Goal: Task Accomplishment & Management: Manage account settings

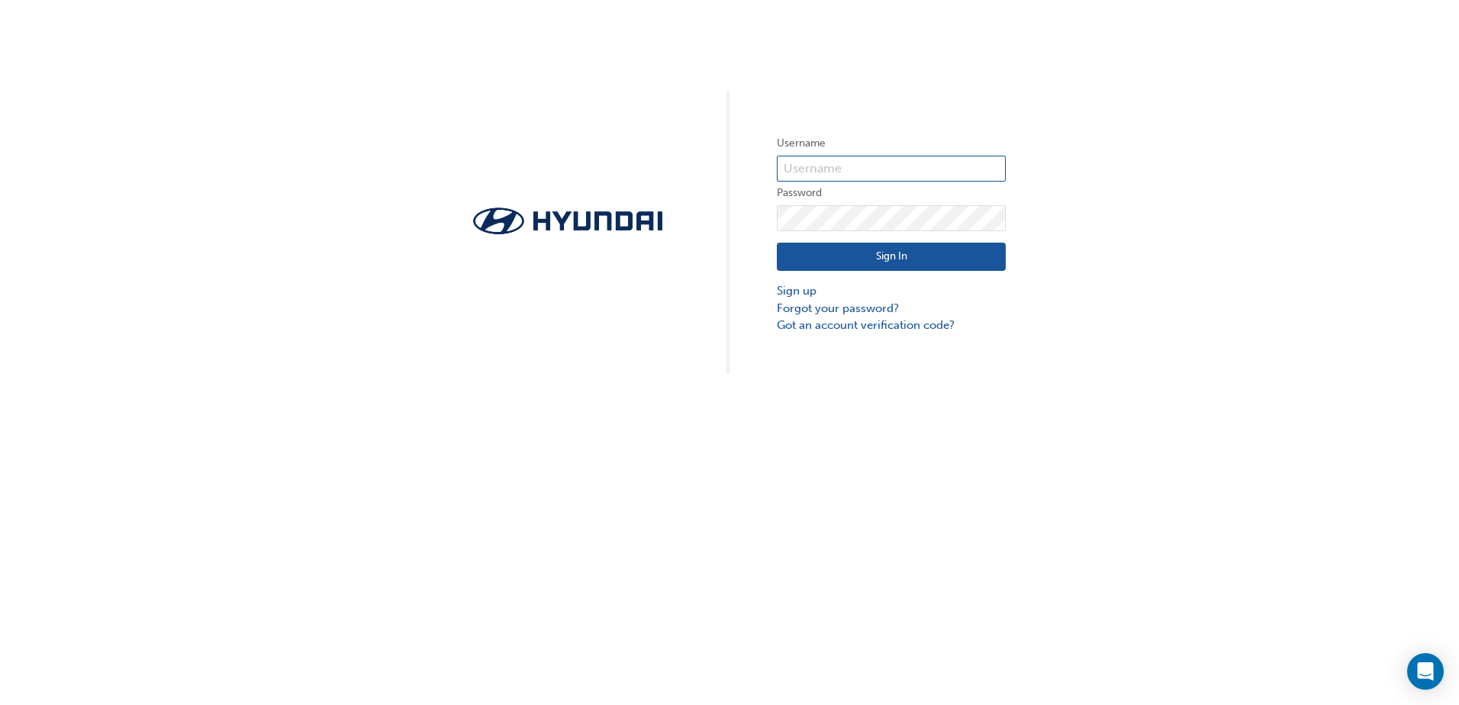
type input "15513"
click at [937, 253] on button "Sign In" at bounding box center [891, 257] width 229 height 29
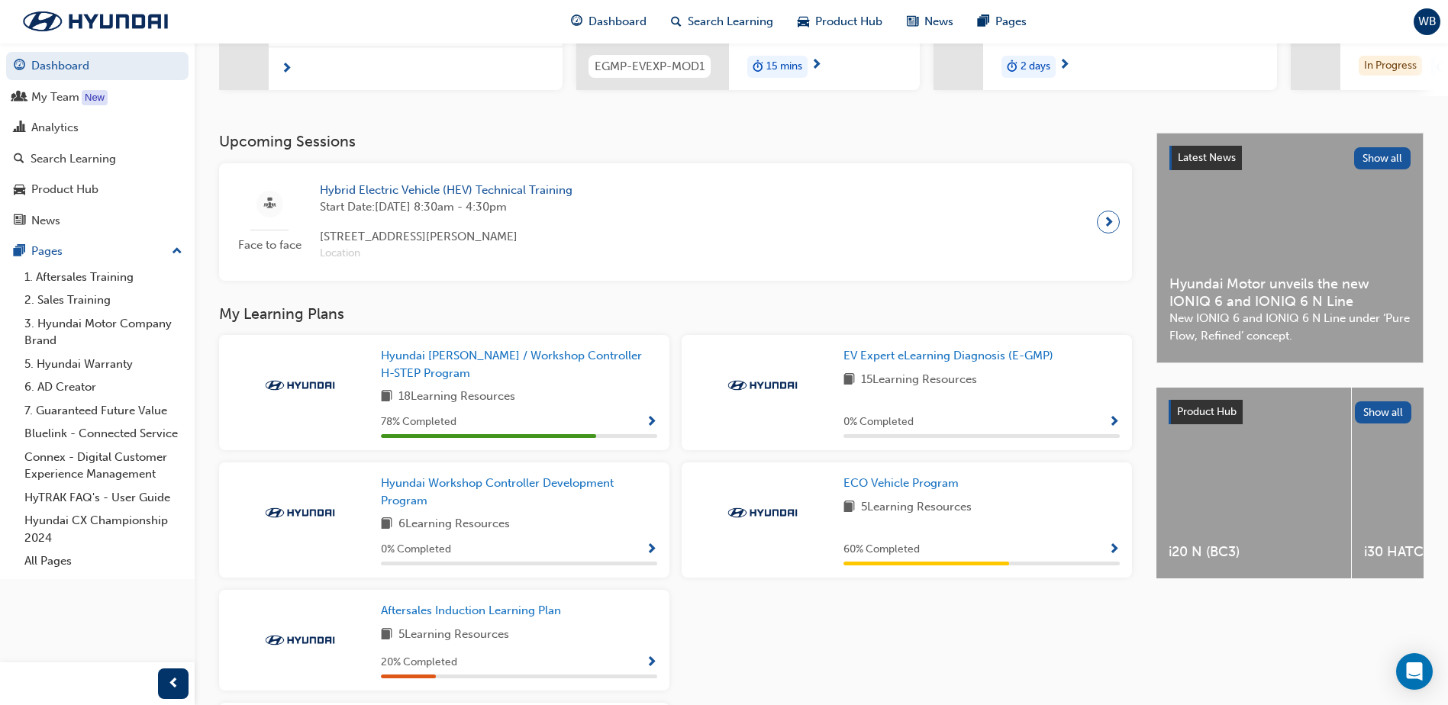
scroll to position [305, 0]
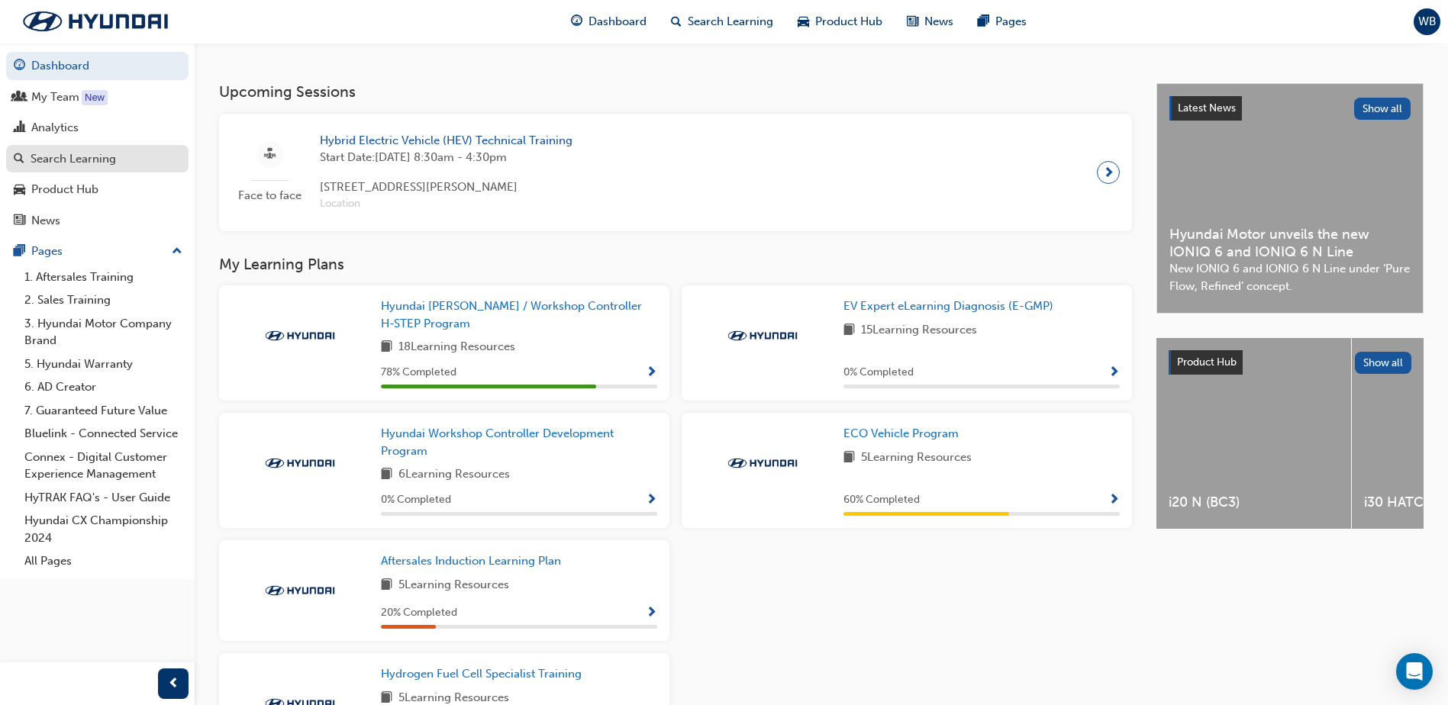
click at [71, 163] on div "Search Learning" at bounding box center [73, 159] width 85 height 18
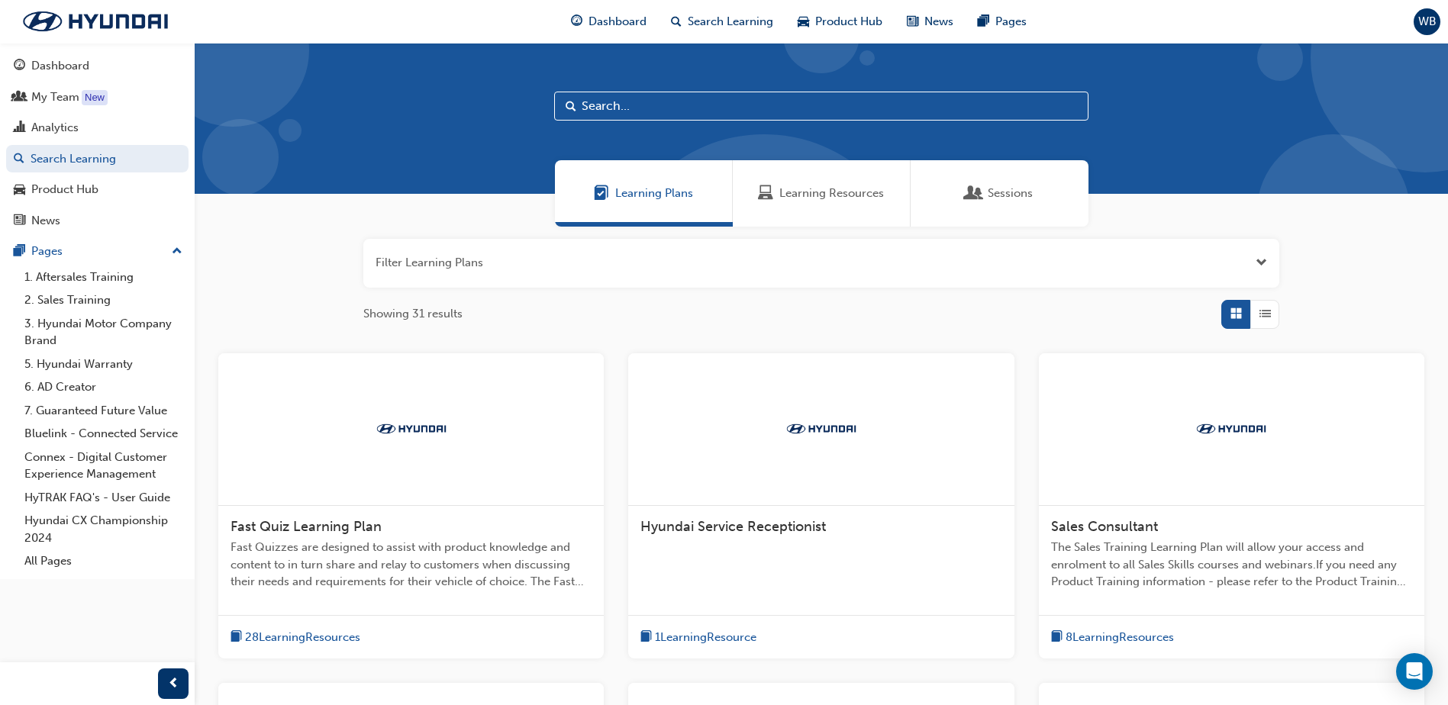
click at [1002, 197] on span "Sessions" at bounding box center [1010, 194] width 45 height 18
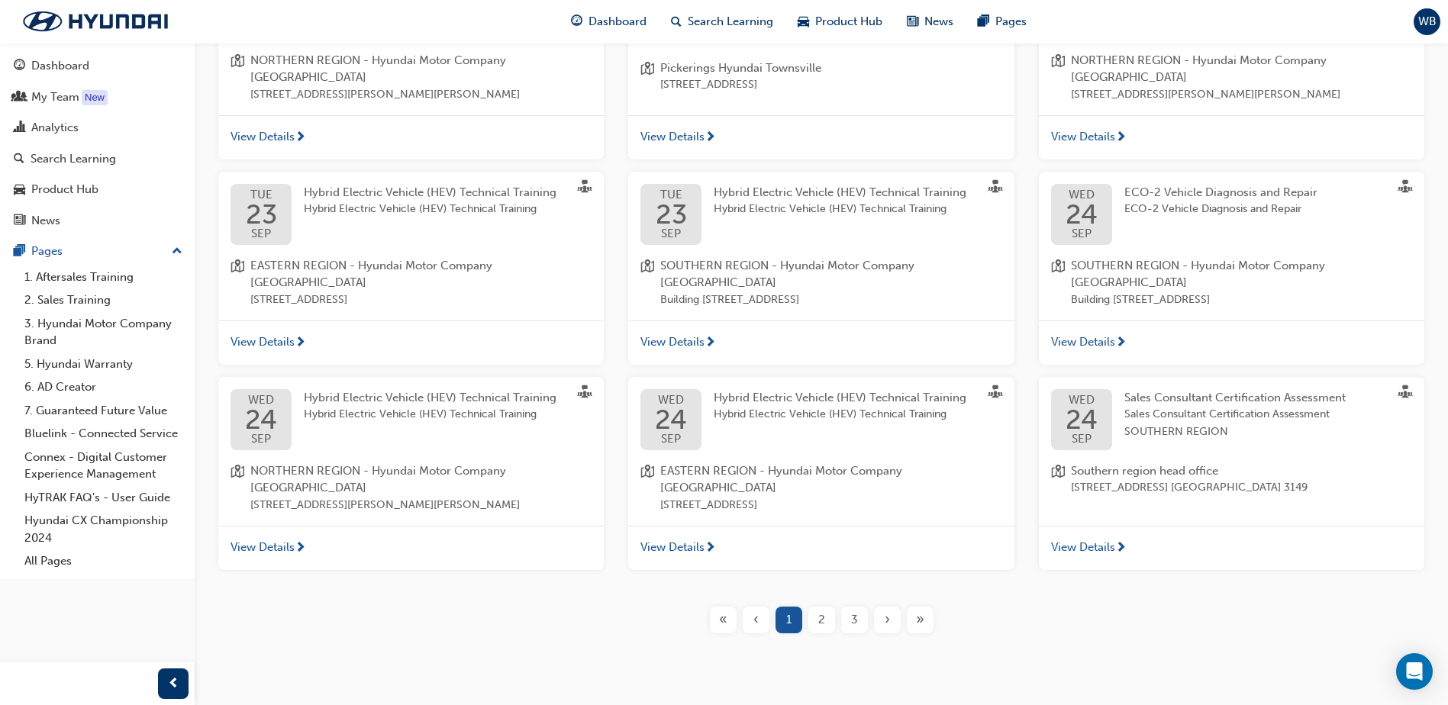
scroll to position [388, 0]
click at [817, 606] on div "2" at bounding box center [821, 619] width 27 height 27
click at [814, 606] on div "2" at bounding box center [821, 619] width 27 height 27
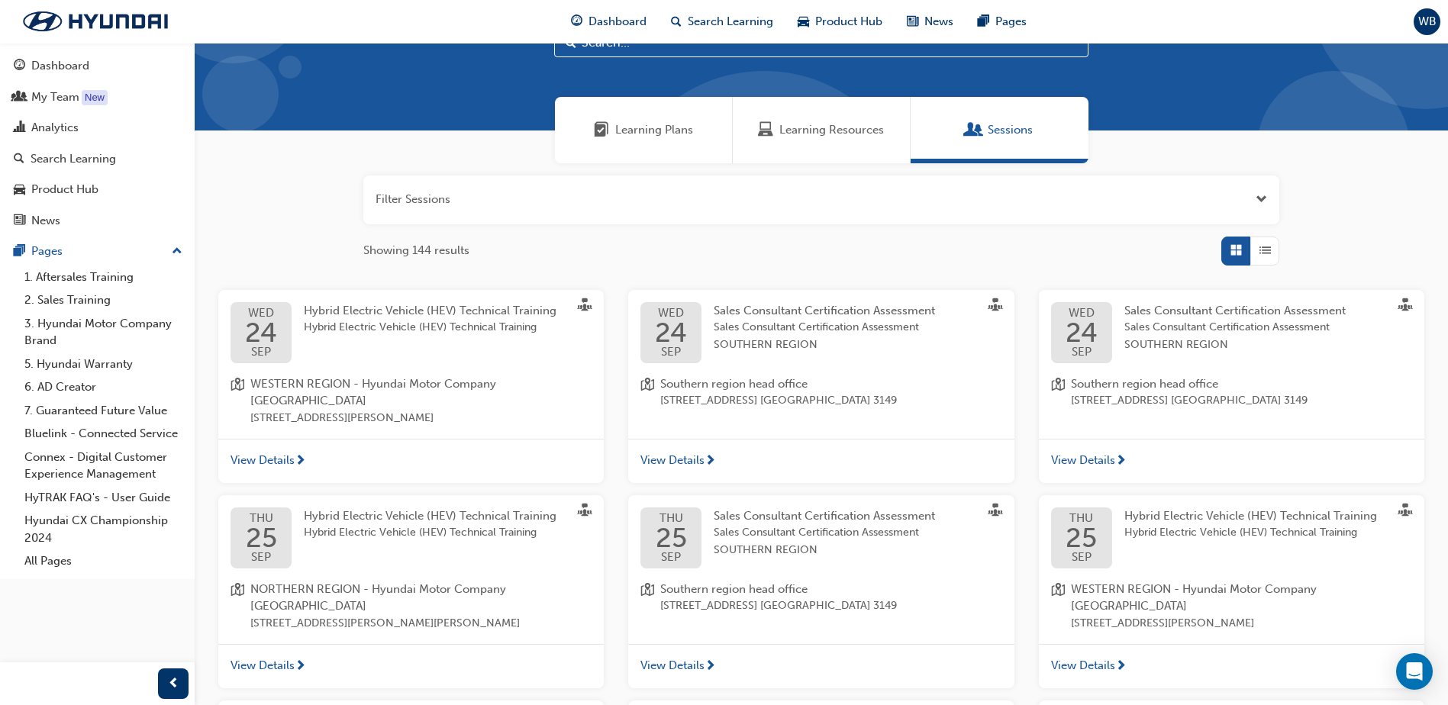
scroll to position [363, 0]
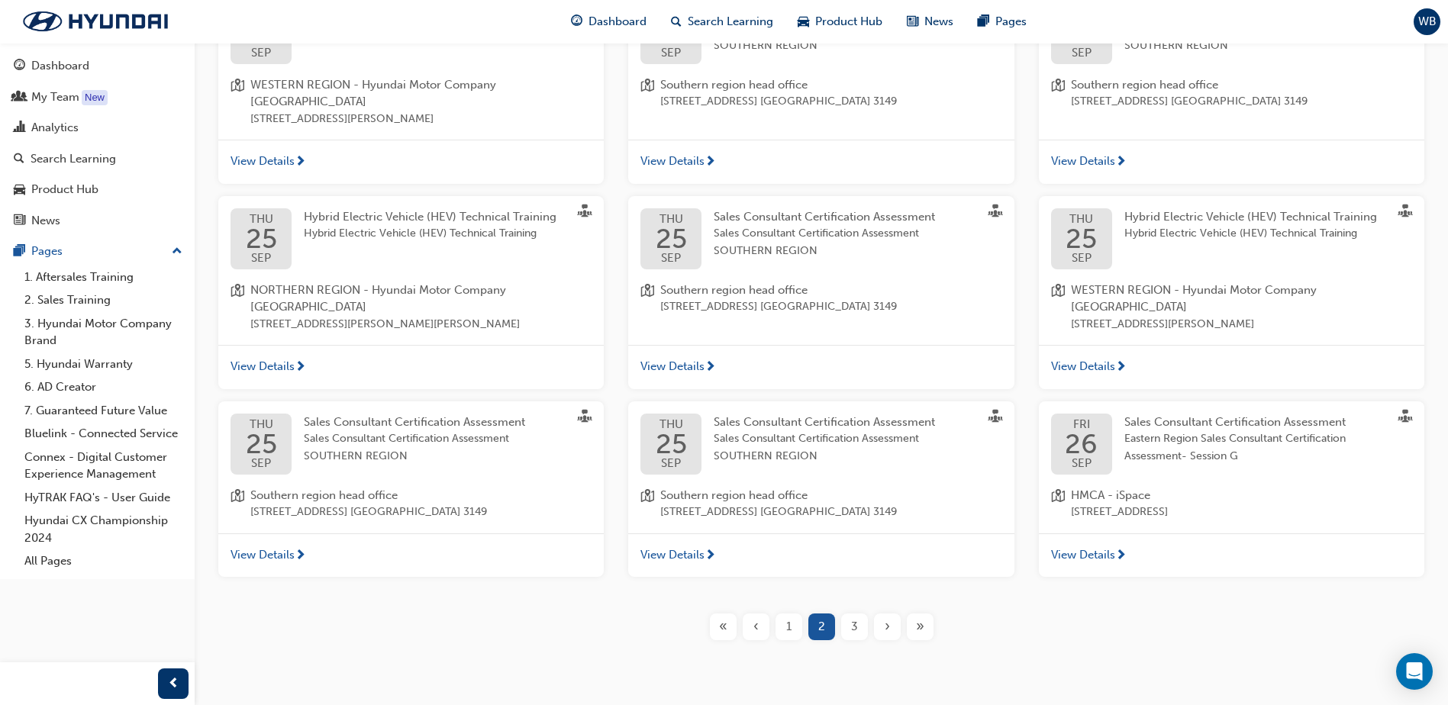
click at [851, 618] on span "3" at bounding box center [854, 627] width 7 height 18
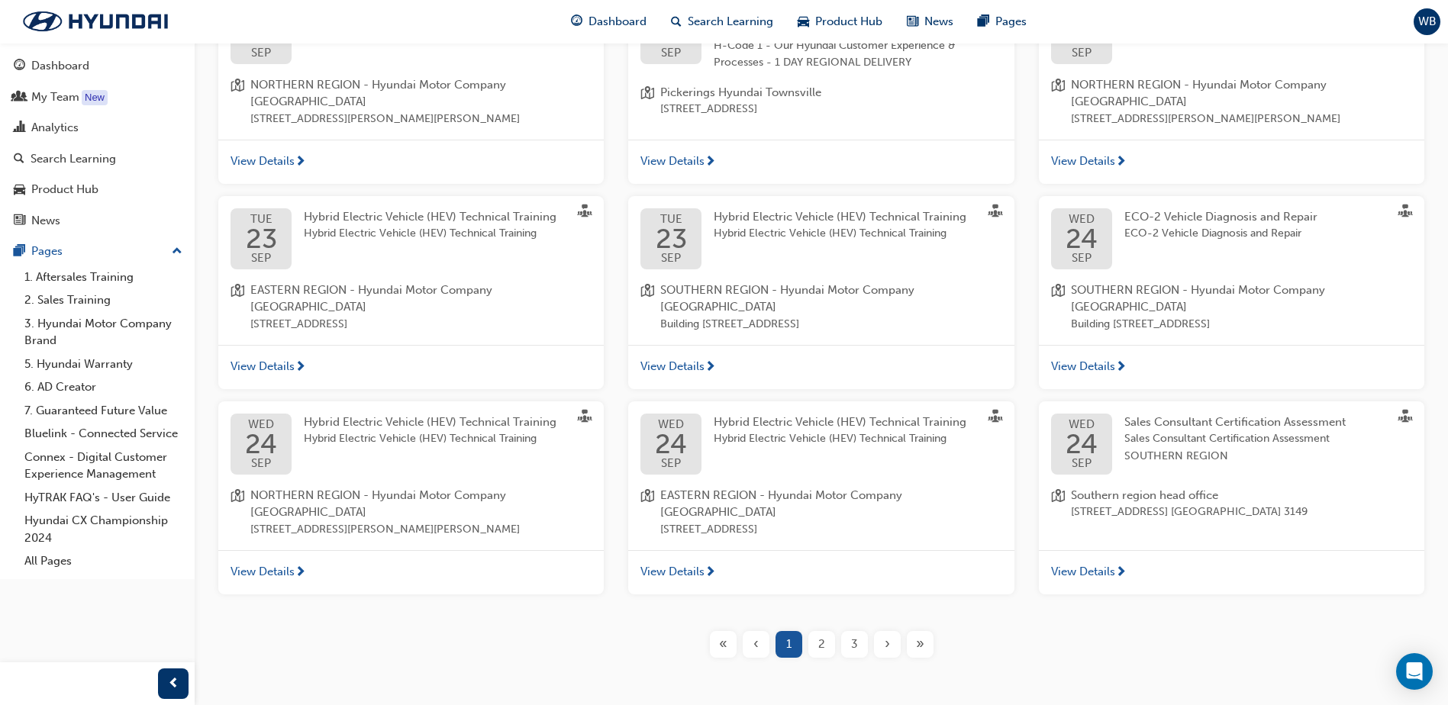
click at [827, 631] on div "2" at bounding box center [821, 644] width 27 height 27
click at [824, 636] on span "2" at bounding box center [821, 645] width 7 height 18
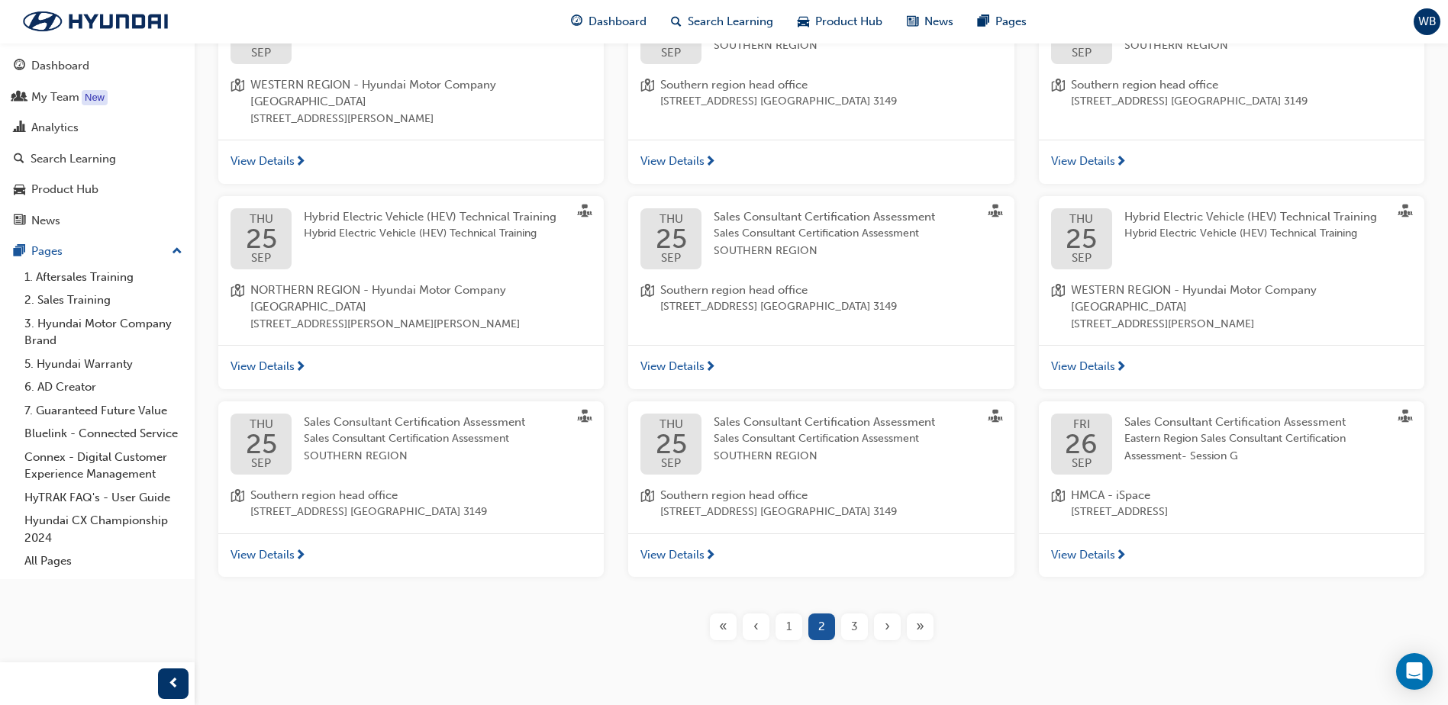
click at [848, 614] on div "3" at bounding box center [854, 627] width 27 height 27
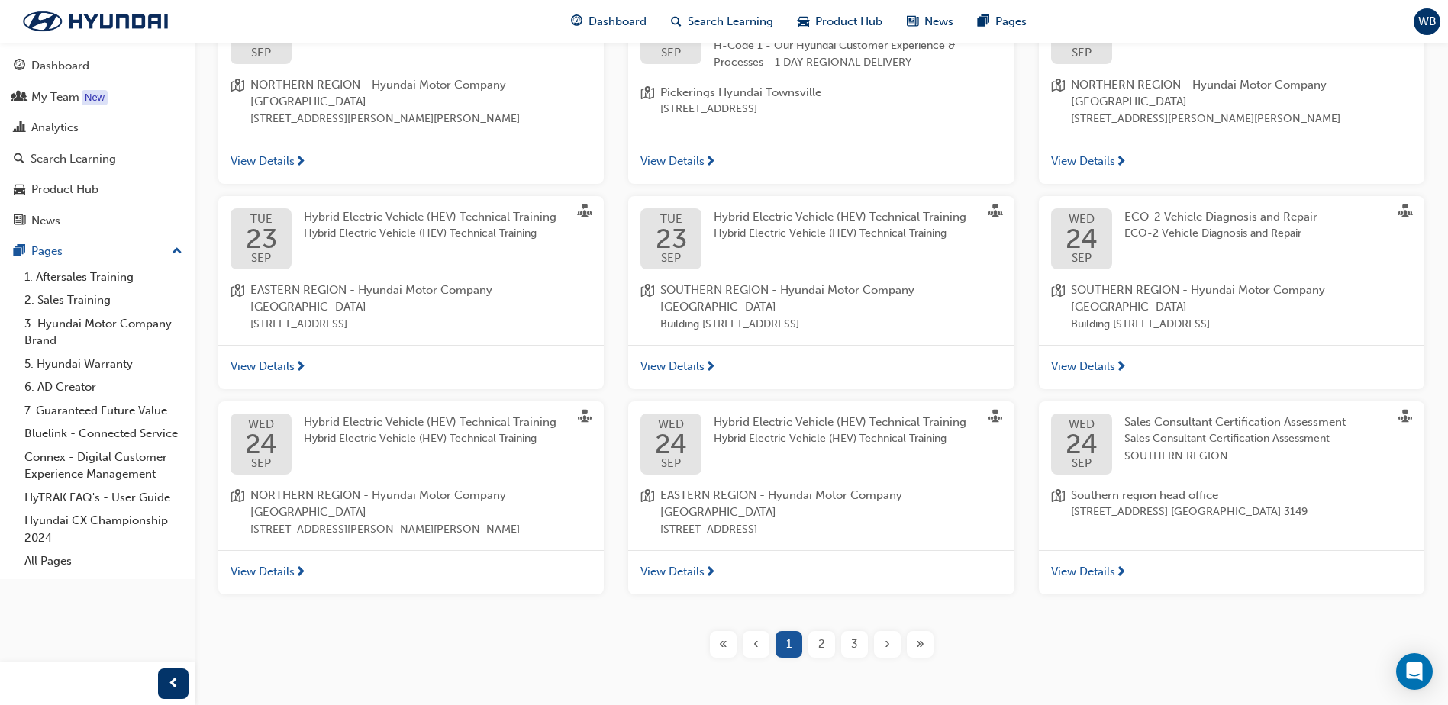
click at [851, 636] on span "3" at bounding box center [854, 645] width 7 height 18
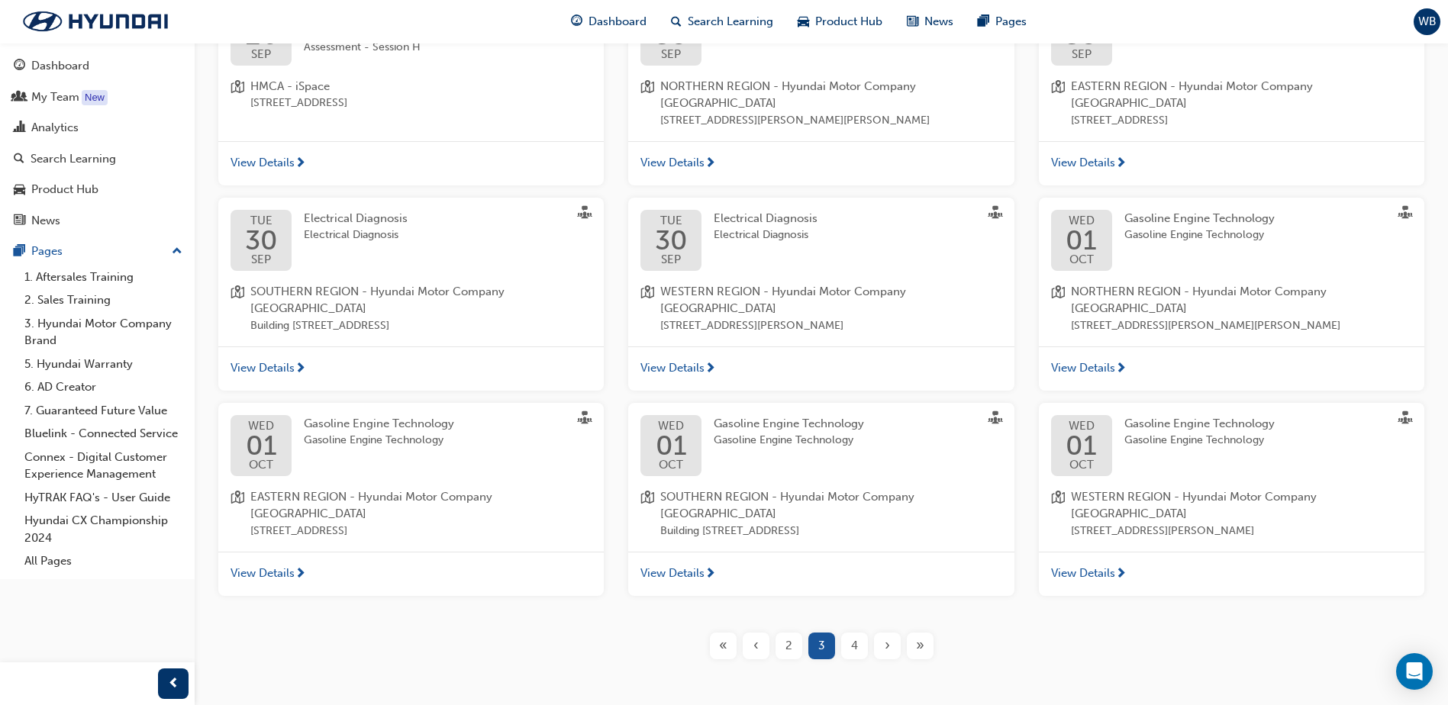
scroll to position [363, 0]
click at [854, 636] on span "4" at bounding box center [854, 645] width 7 height 18
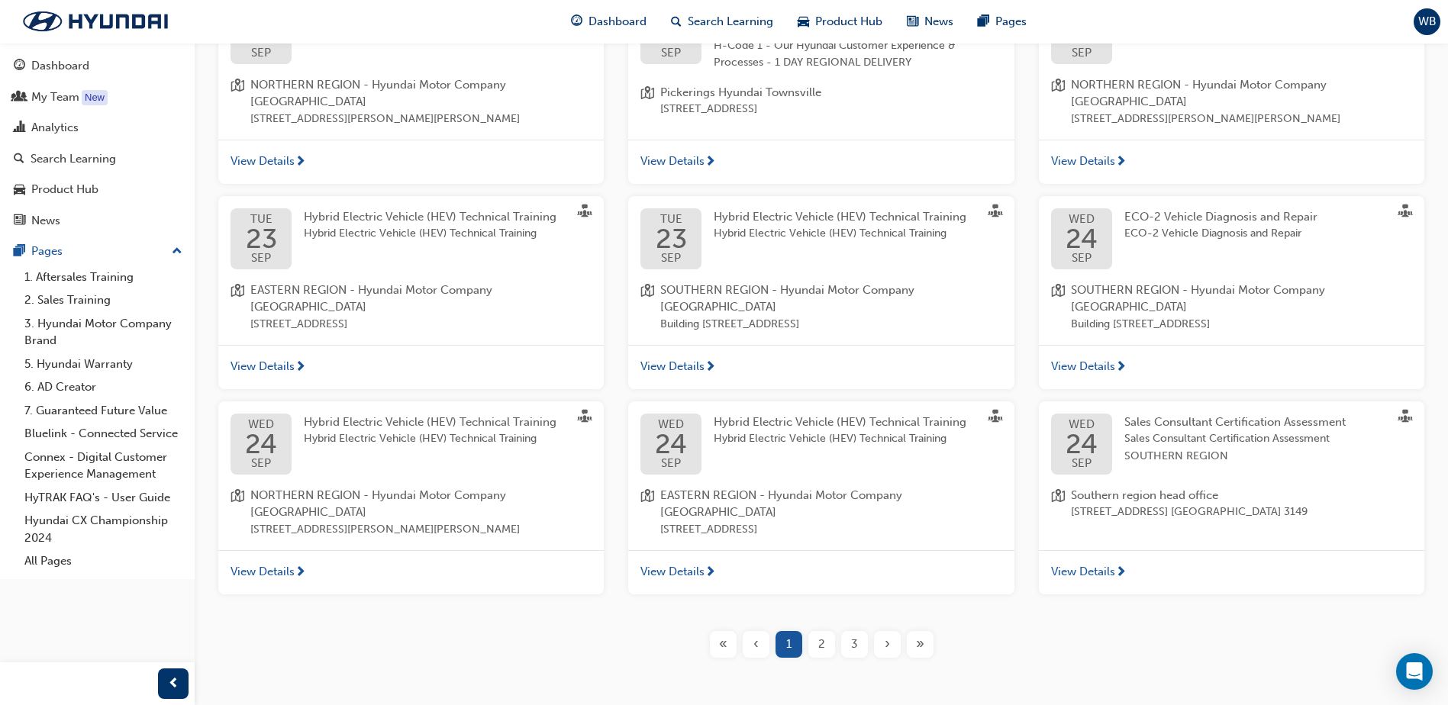
click at [852, 636] on span "3" at bounding box center [854, 645] width 7 height 18
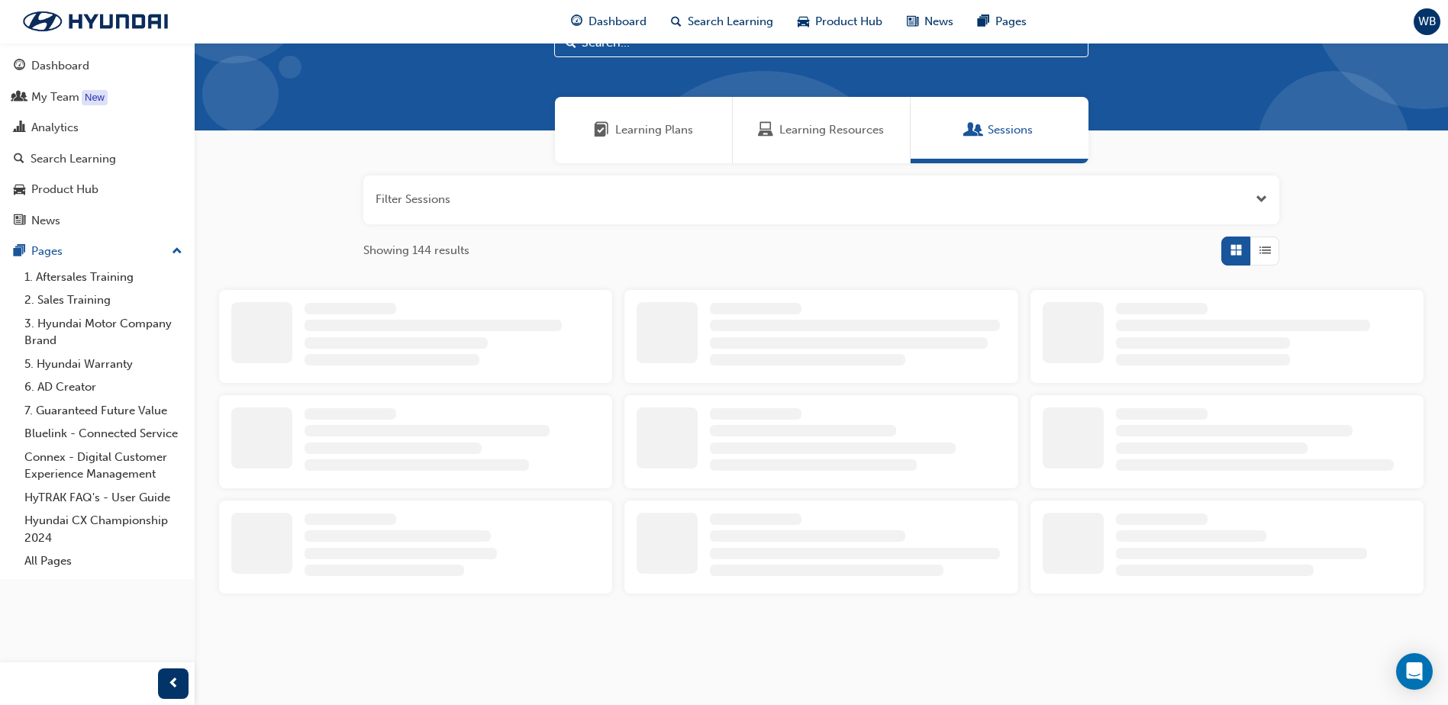
scroll to position [363, 0]
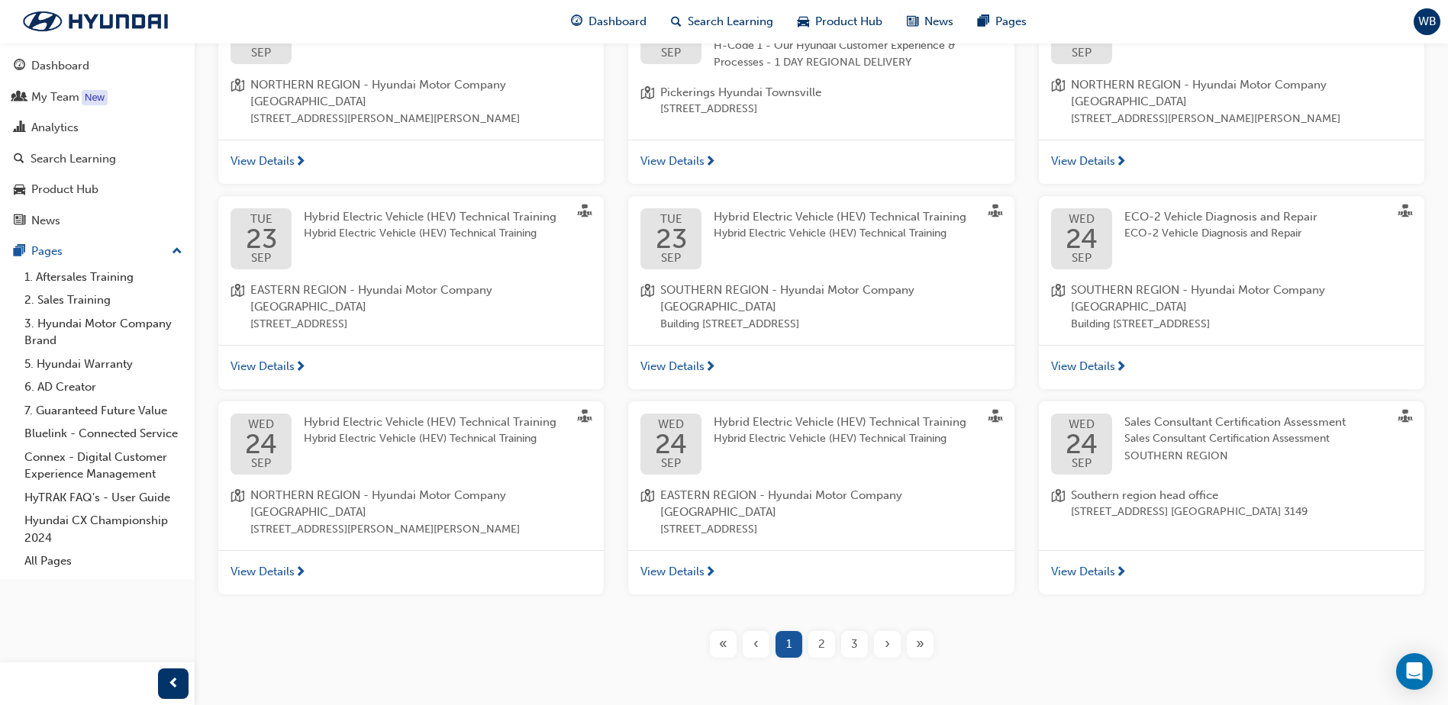
click at [879, 631] on div "›" at bounding box center [887, 644] width 27 height 27
click at [880, 631] on div "›" at bounding box center [887, 644] width 27 height 27
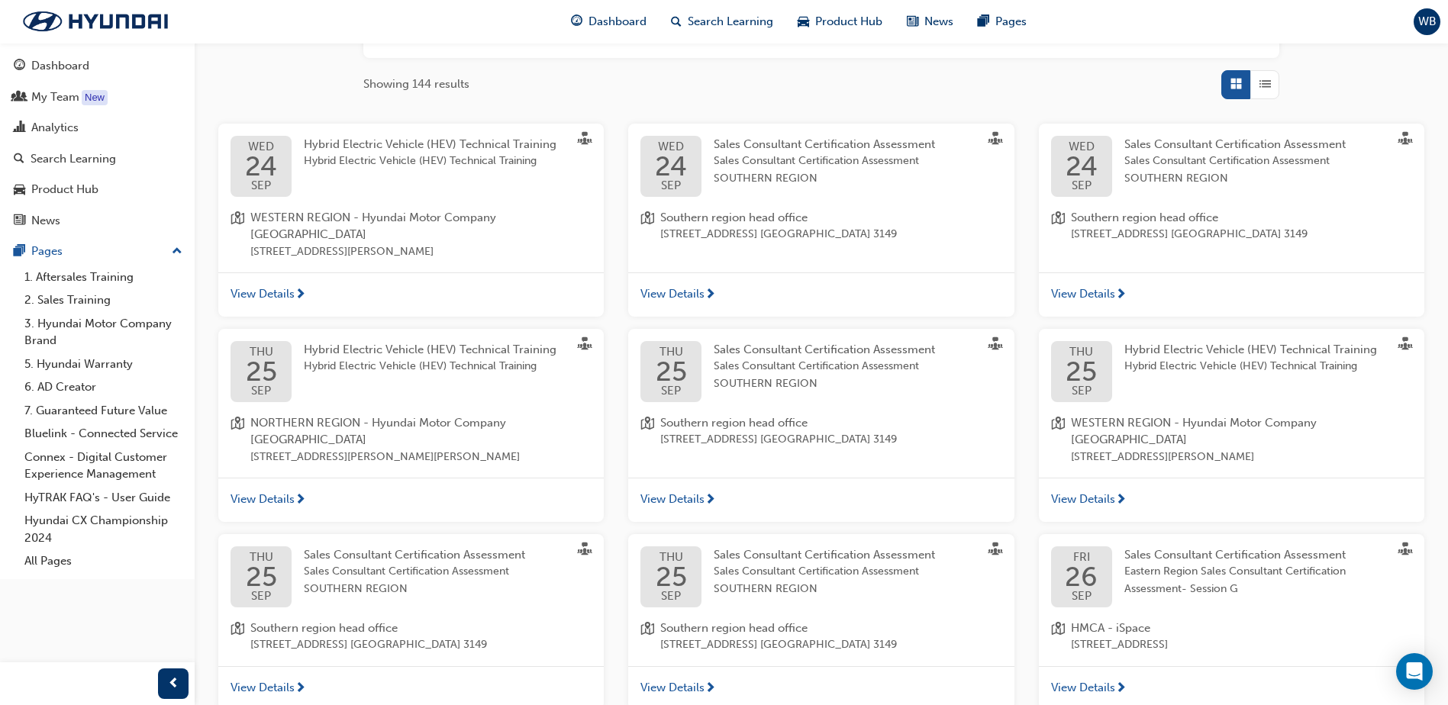
scroll to position [76, 0]
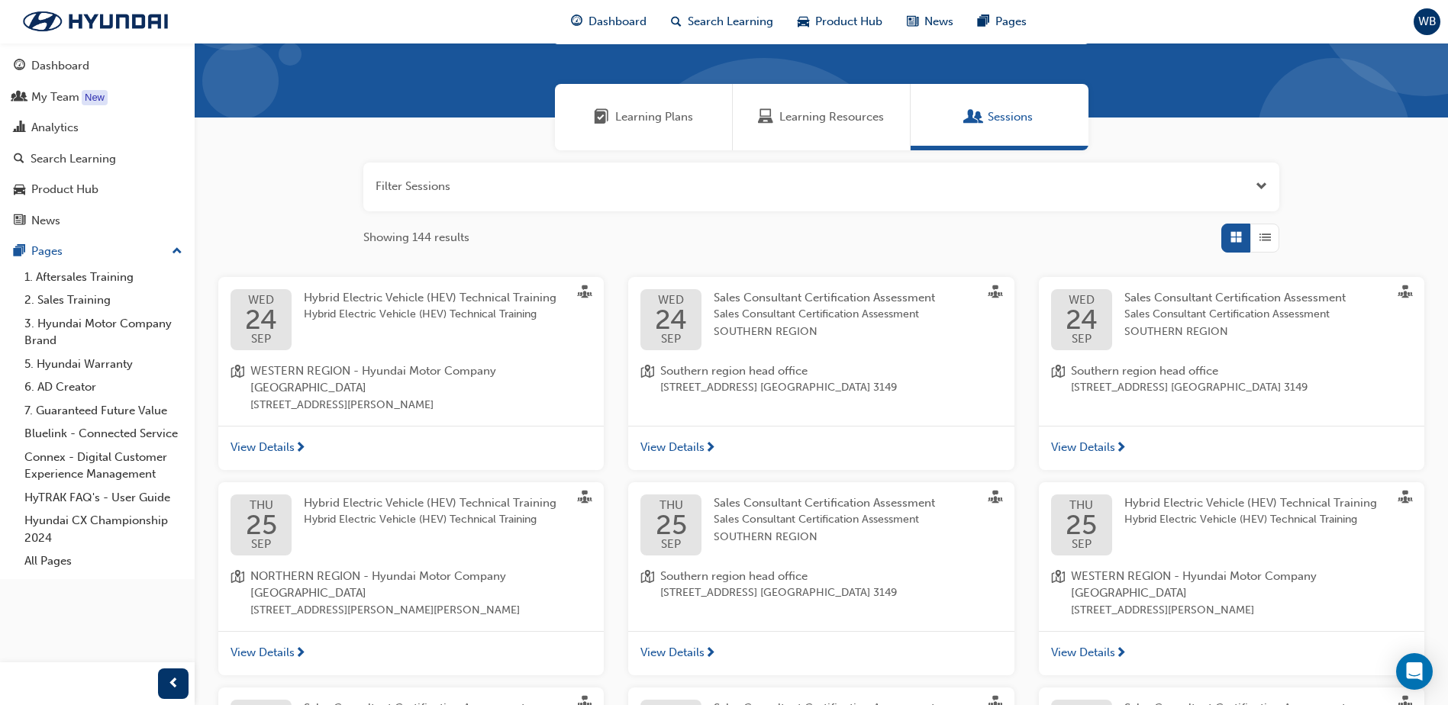
click at [476, 190] on button "button" at bounding box center [821, 187] width 916 height 49
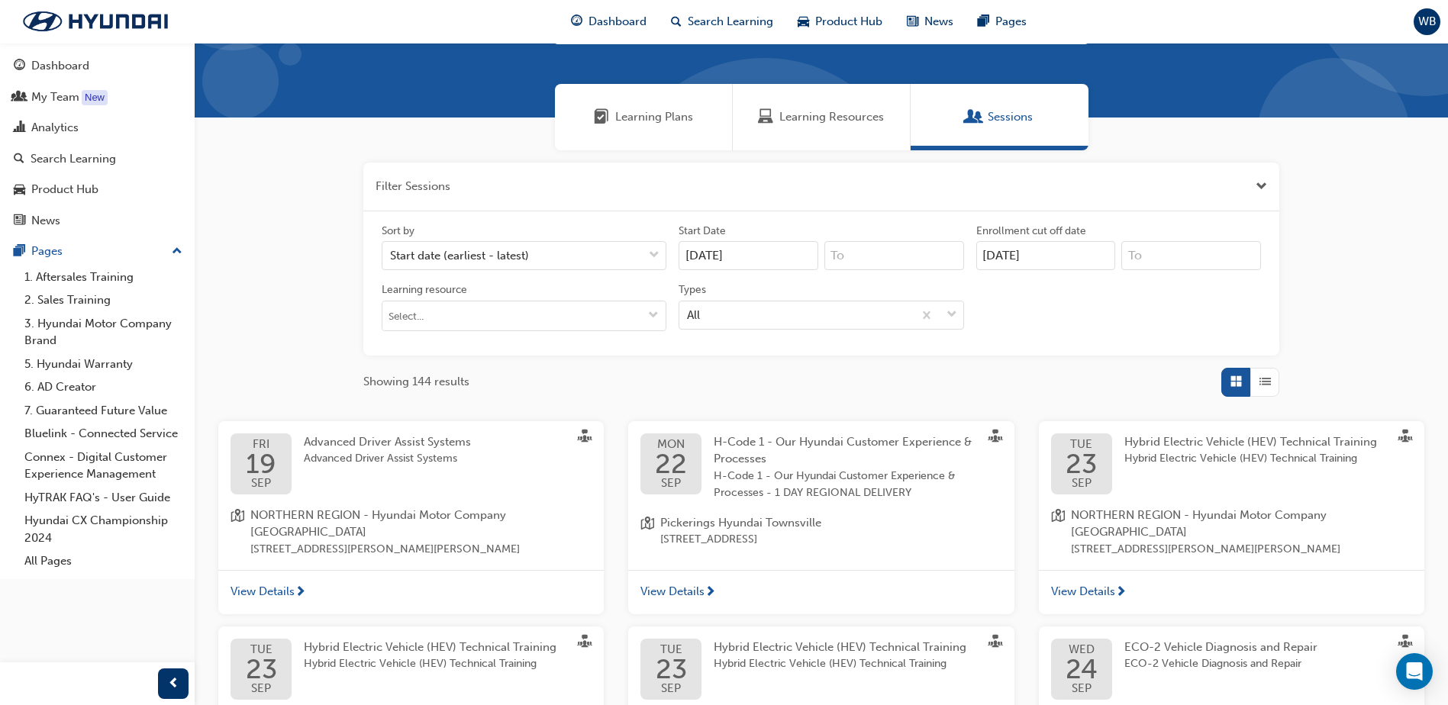
click at [476, 190] on button "button" at bounding box center [821, 187] width 916 height 49
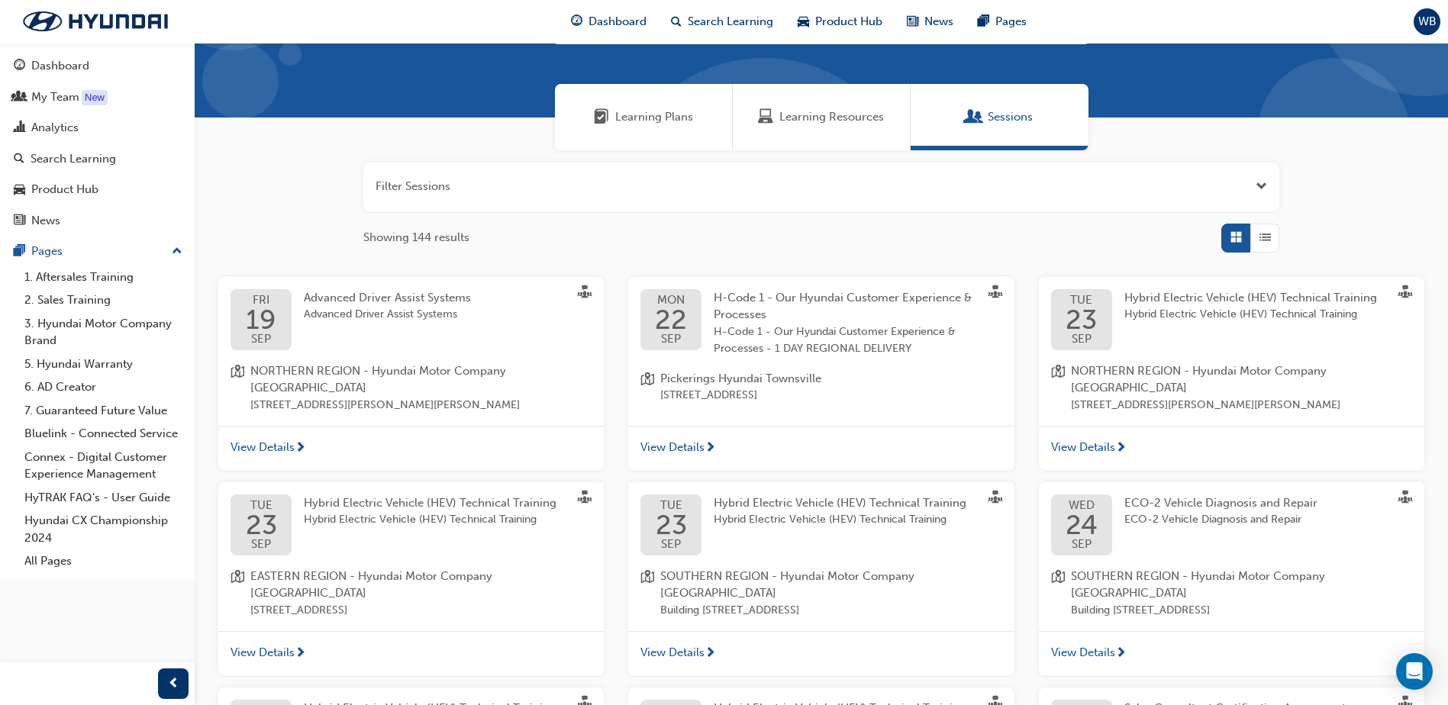
click at [820, 115] on span "Learning Resources" at bounding box center [831, 117] width 105 height 18
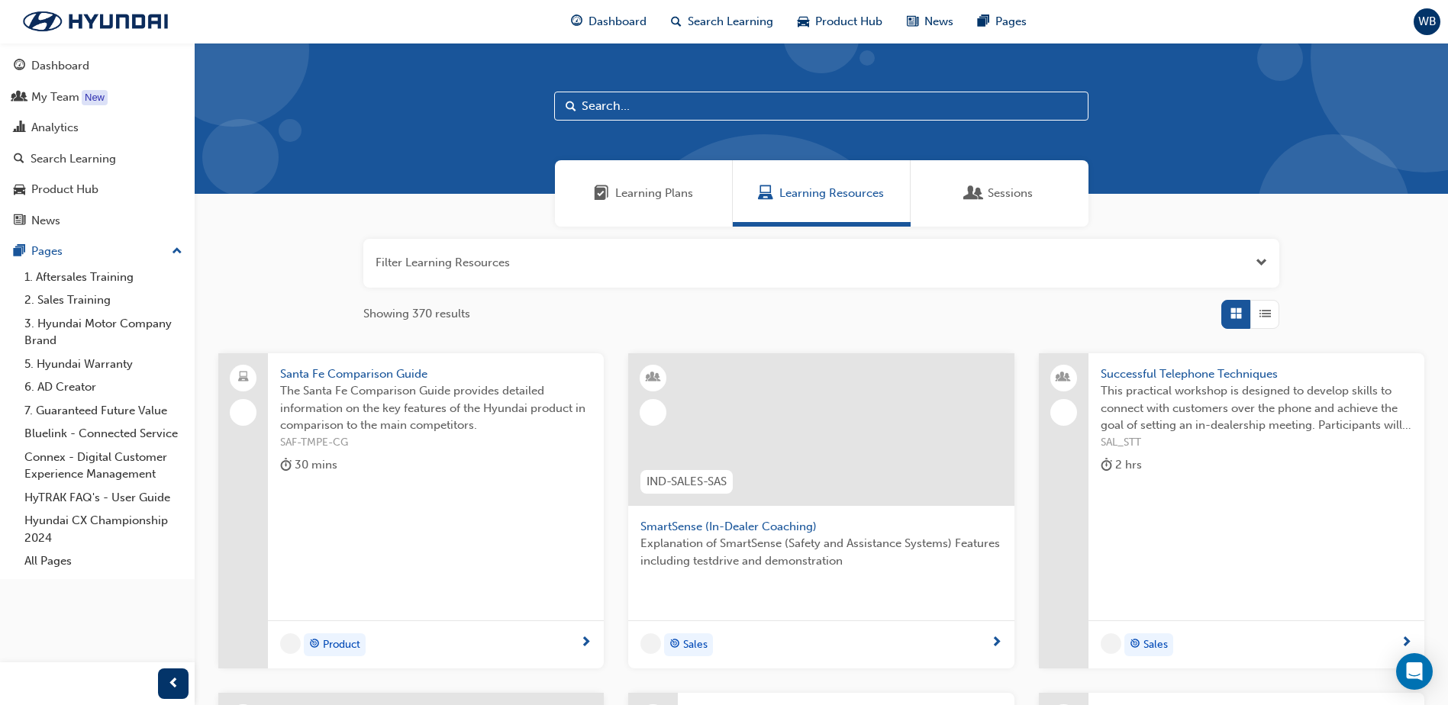
click at [977, 200] on span "Sessions" at bounding box center [973, 194] width 15 height 18
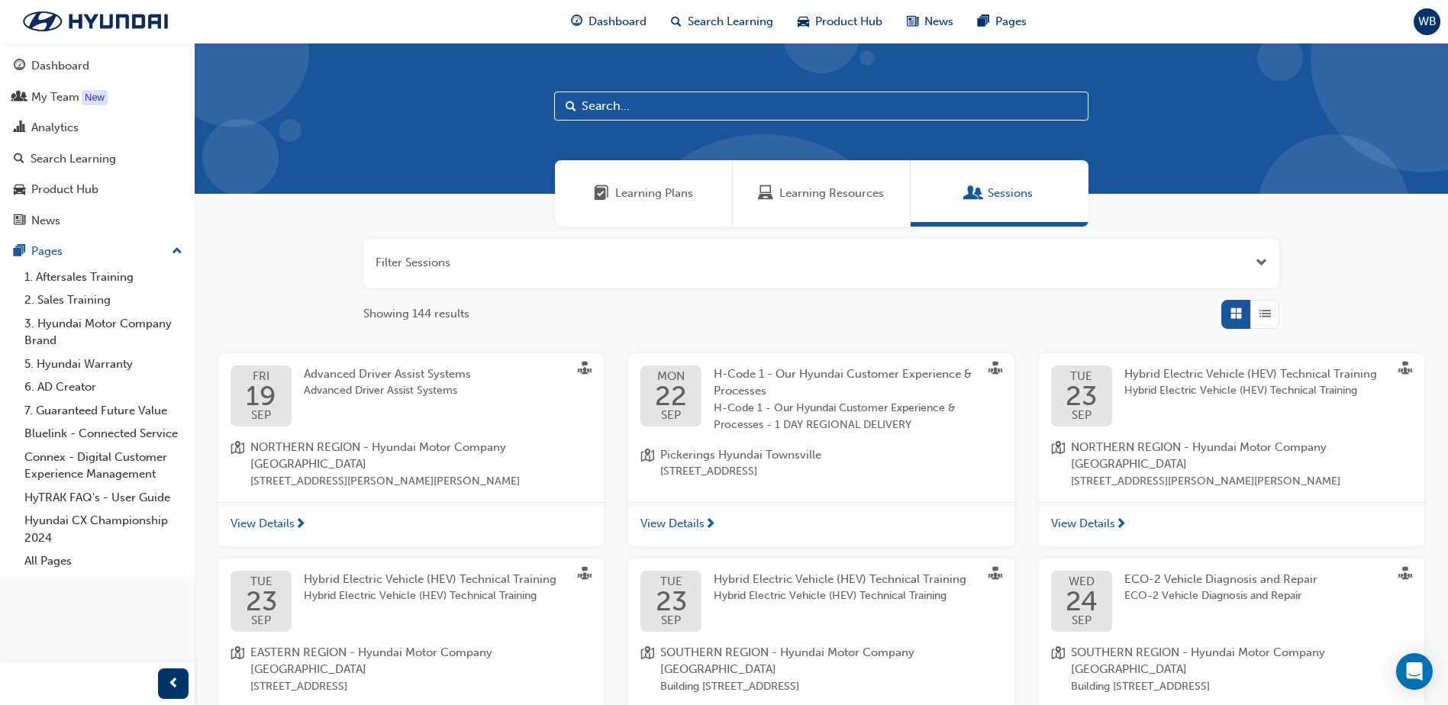
click at [643, 98] on input "text" at bounding box center [821, 106] width 534 height 29
type input "palisade"
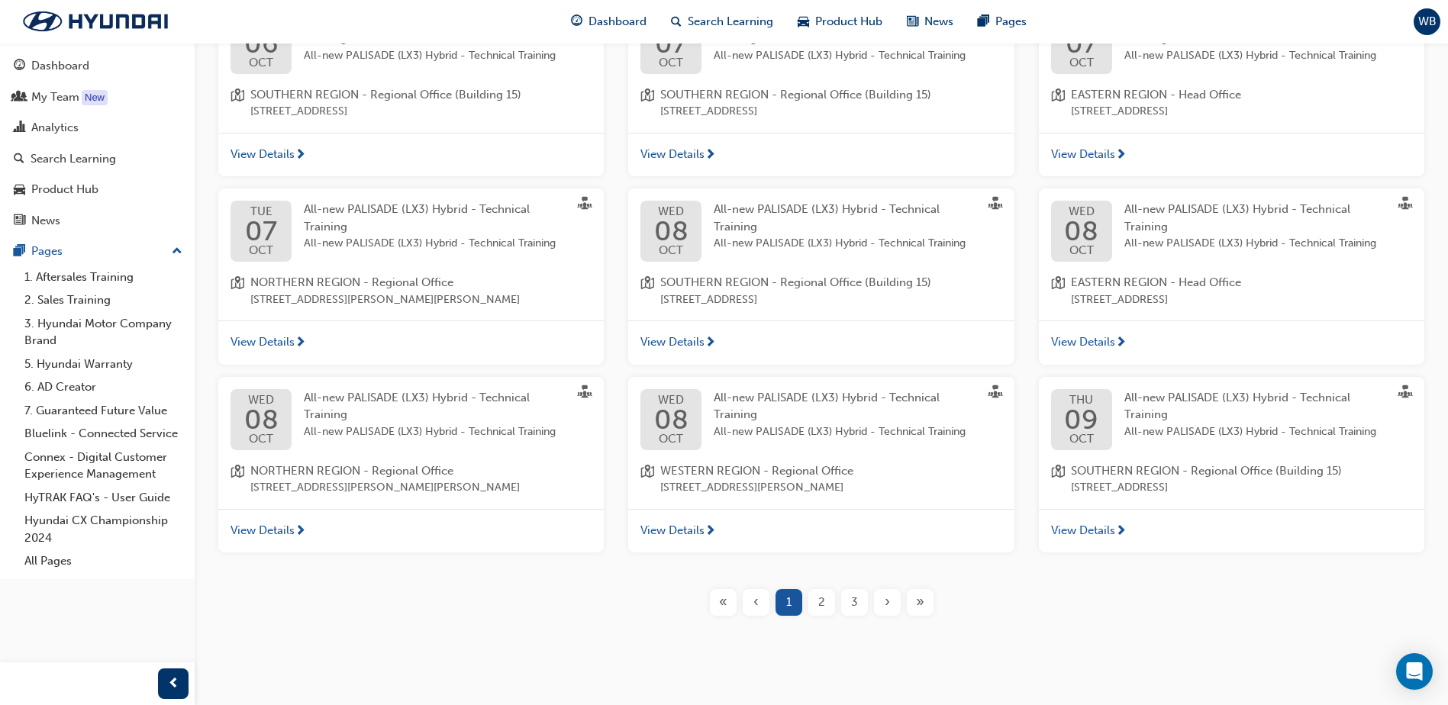
scroll to position [363, 0]
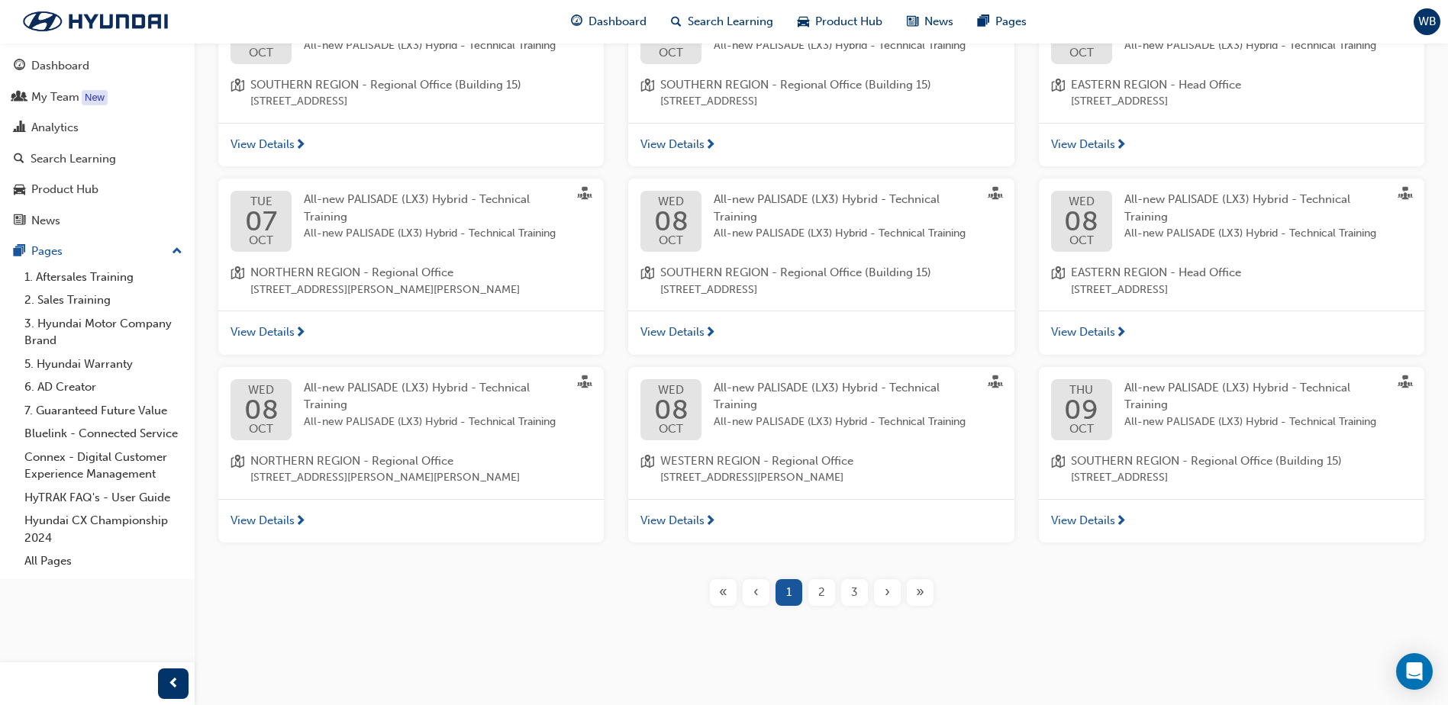
click at [683, 521] on span "View Details" at bounding box center [672, 521] width 64 height 18
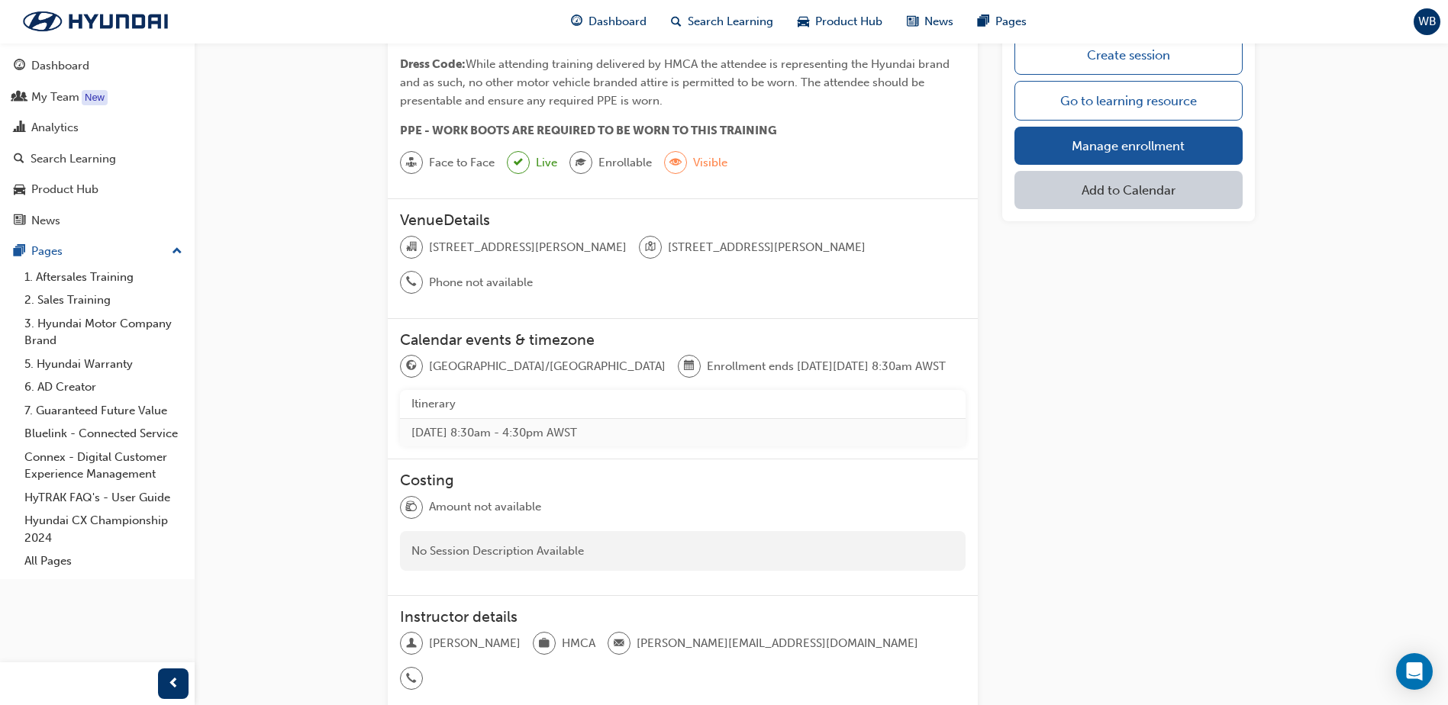
scroll to position [293, 0]
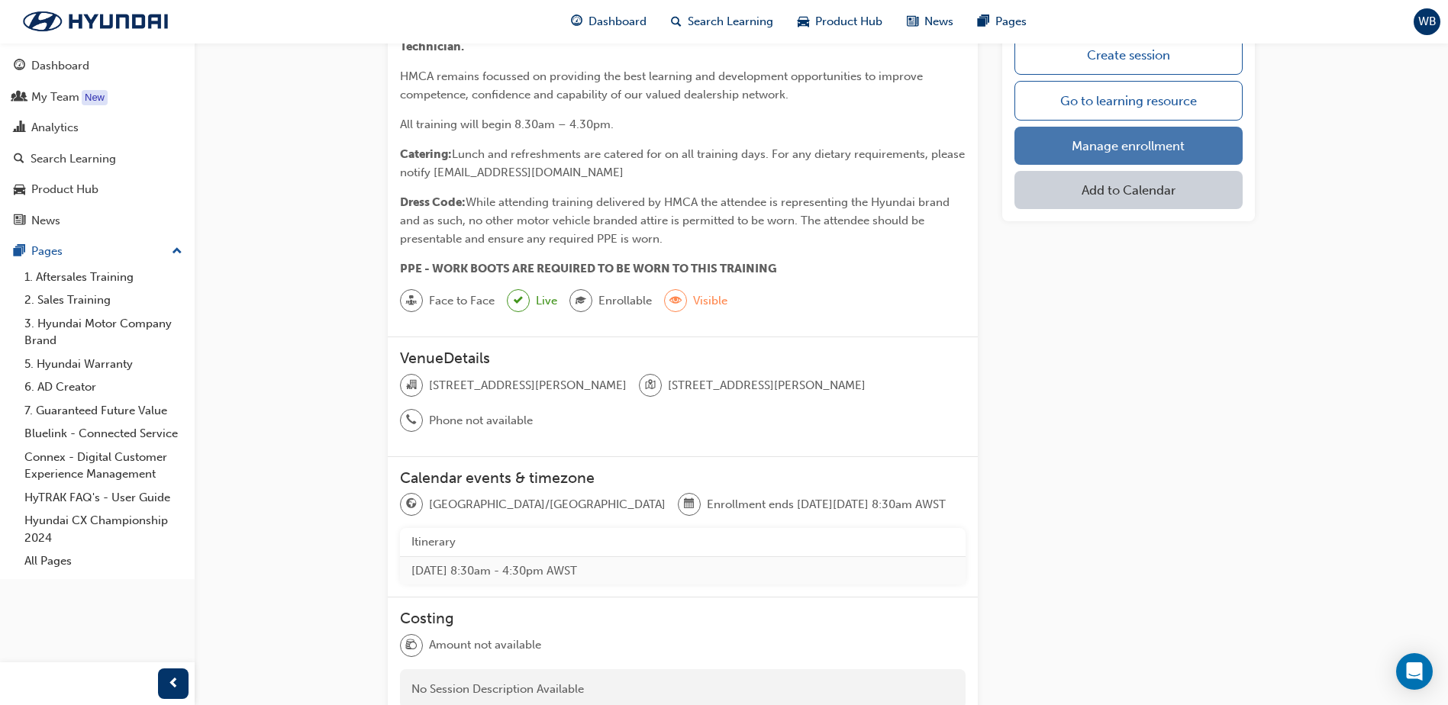
click at [1139, 144] on link "Manage enrollment" at bounding box center [1128, 146] width 228 height 38
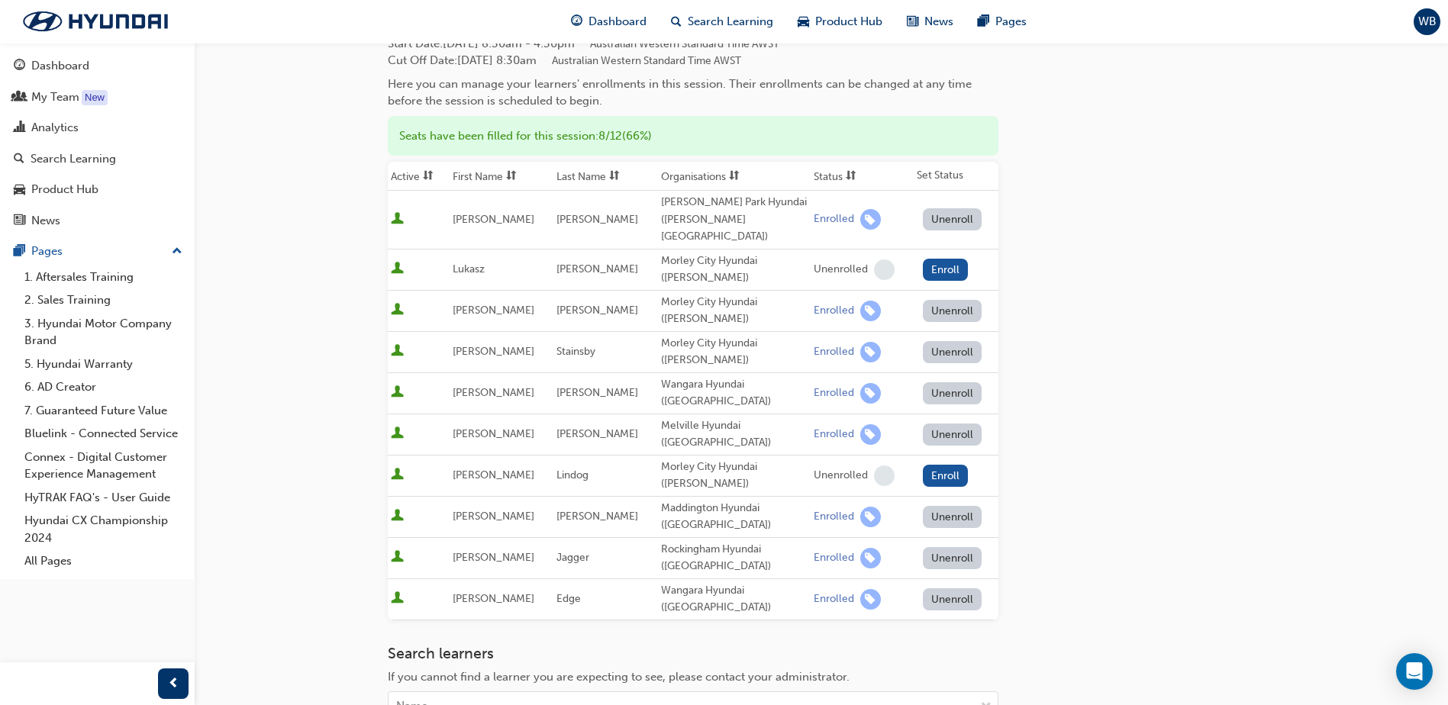
scroll to position [125, 0]
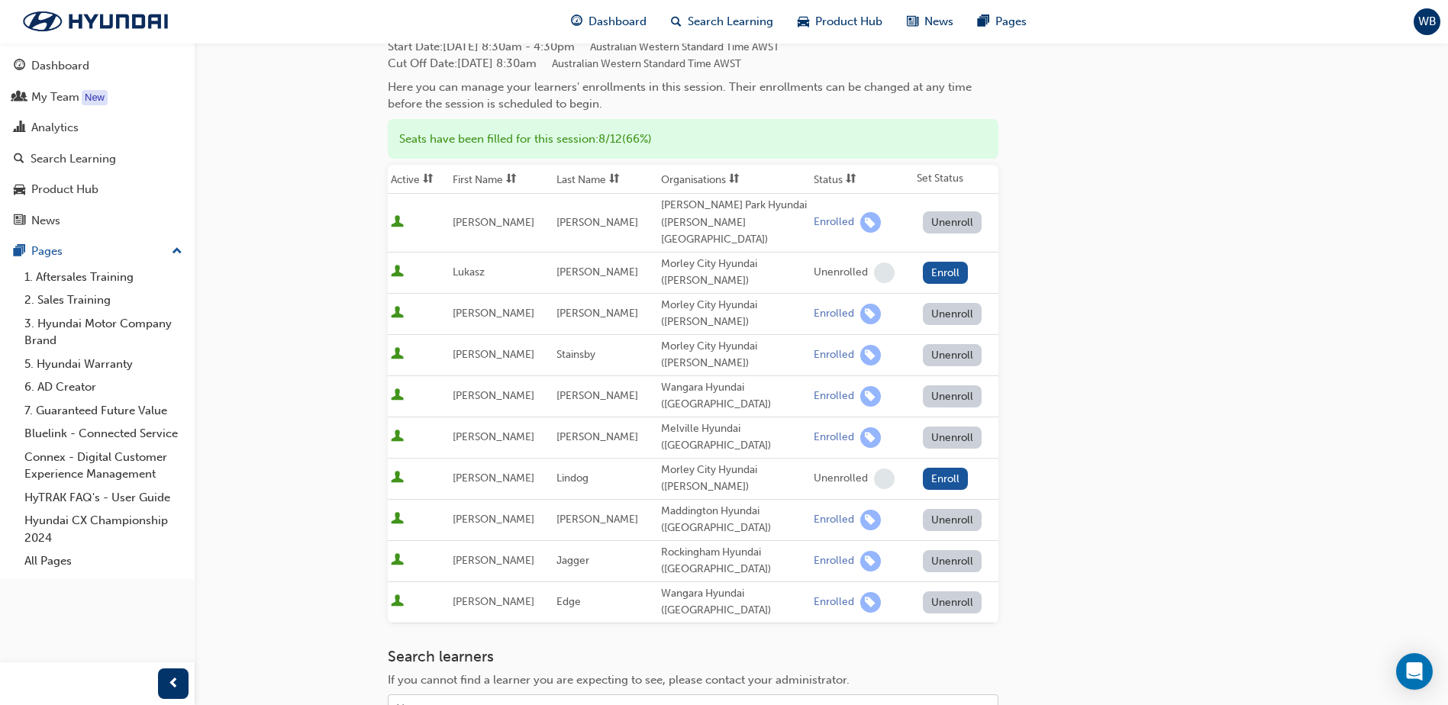
click at [430, 696] on div "Name" at bounding box center [682, 709] width 586 height 27
type input "da"
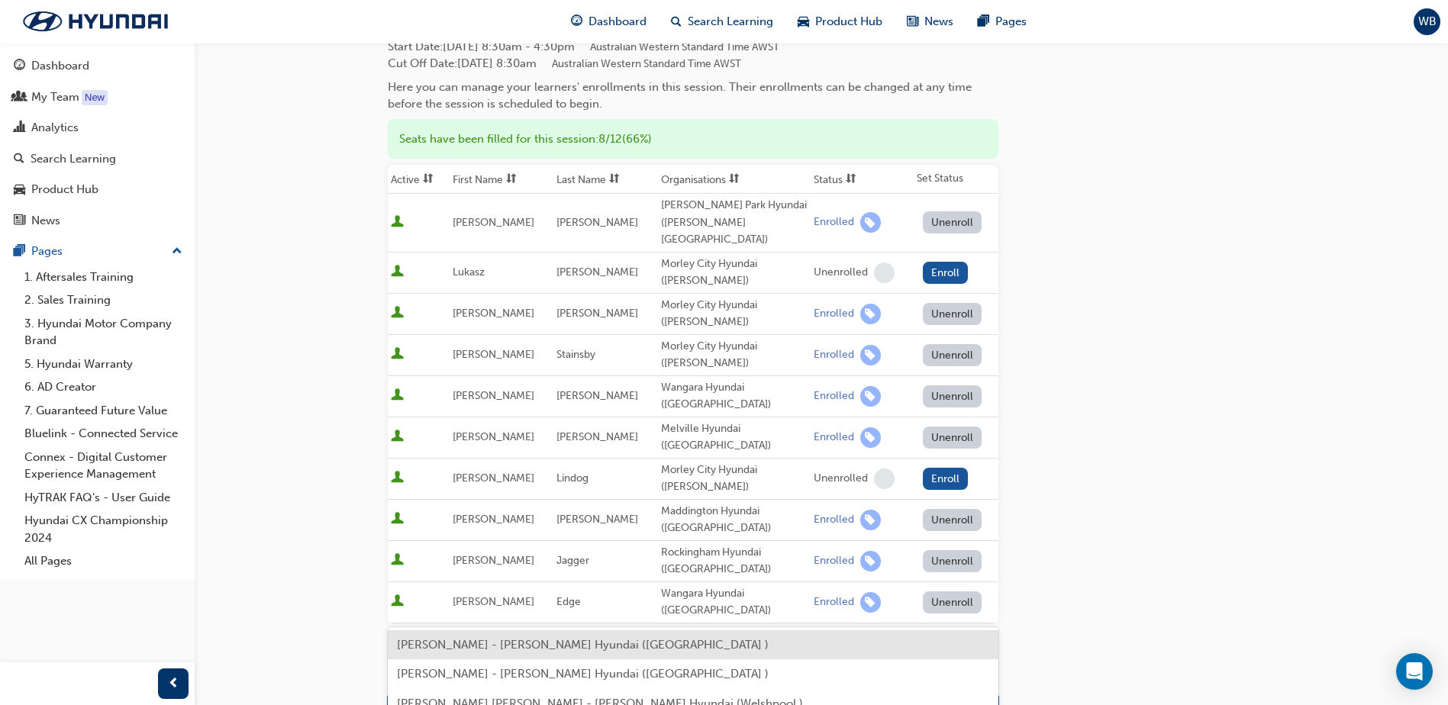
scroll to position [278, 0]
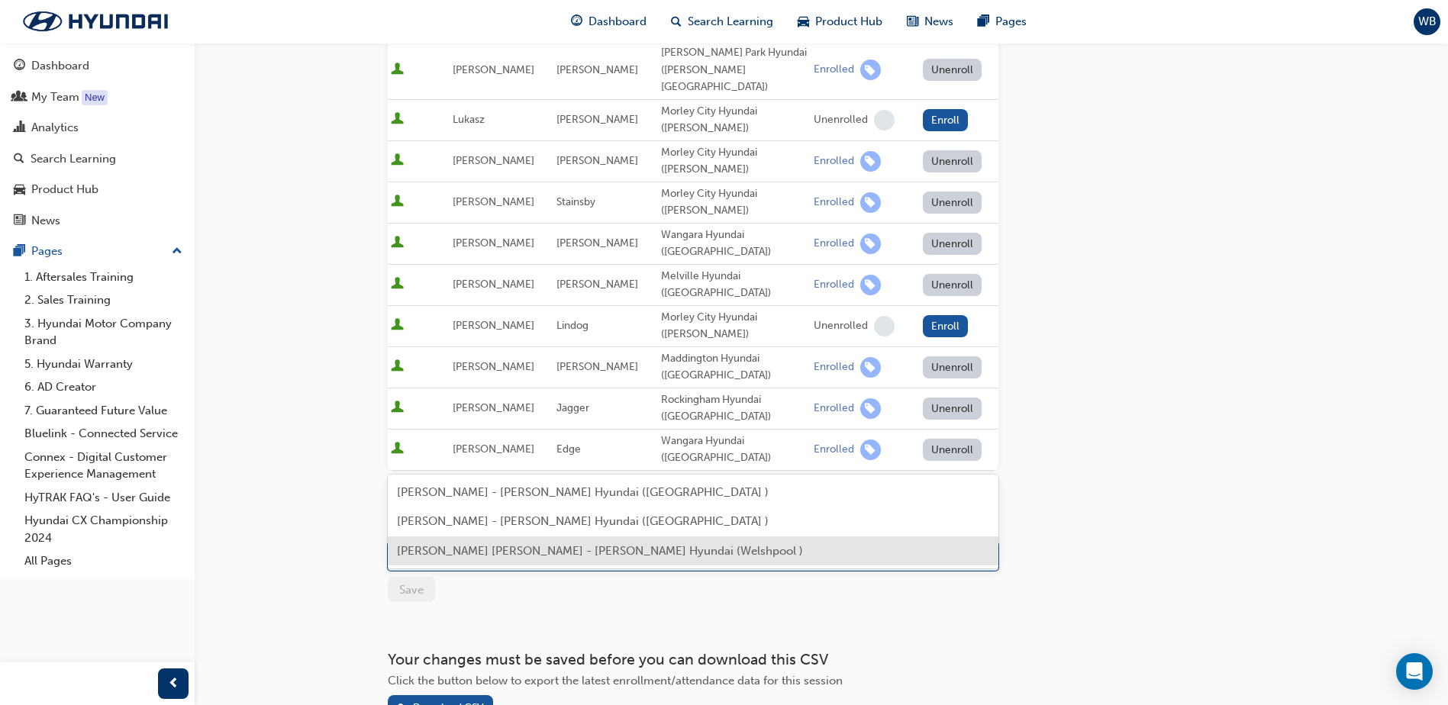
click at [486, 553] on span "Darren Neng - John Hughes Hyundai (Welshpool )" at bounding box center [600, 551] width 406 height 14
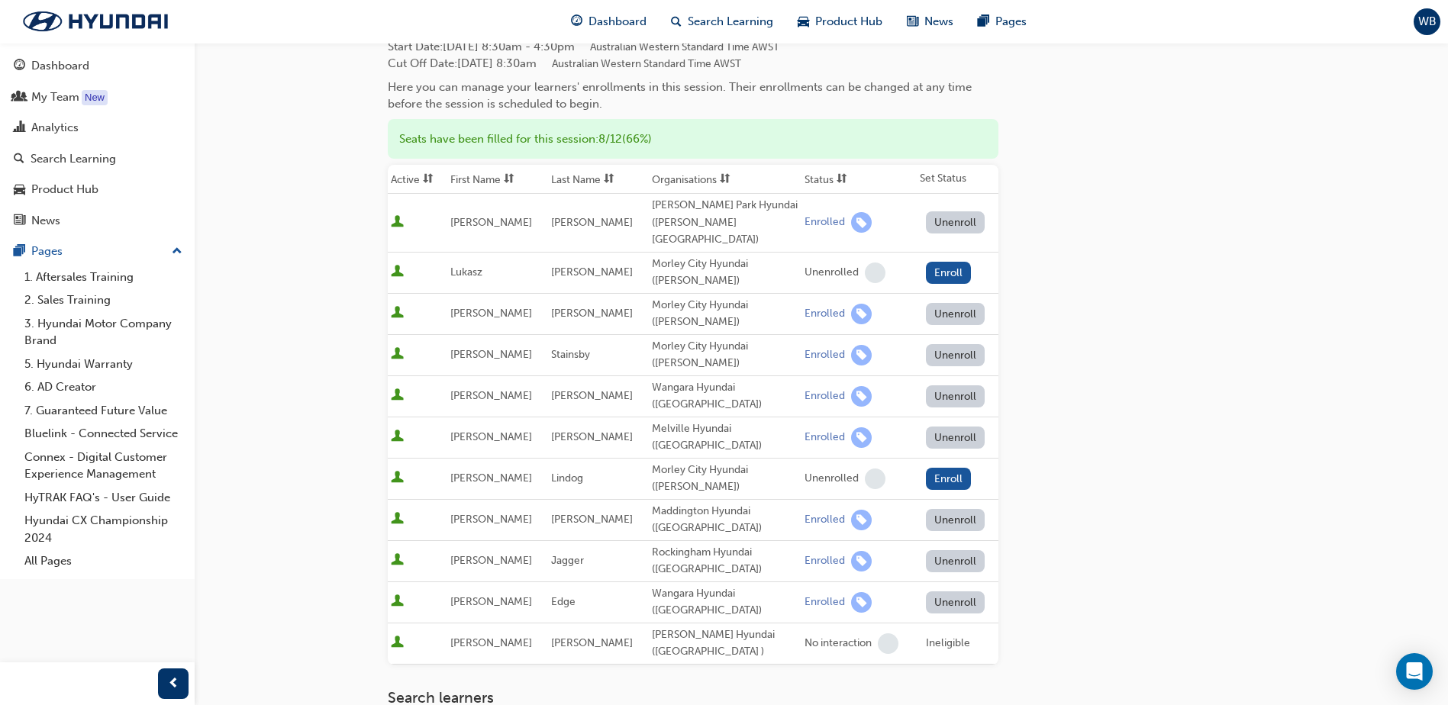
scroll to position [319, 0]
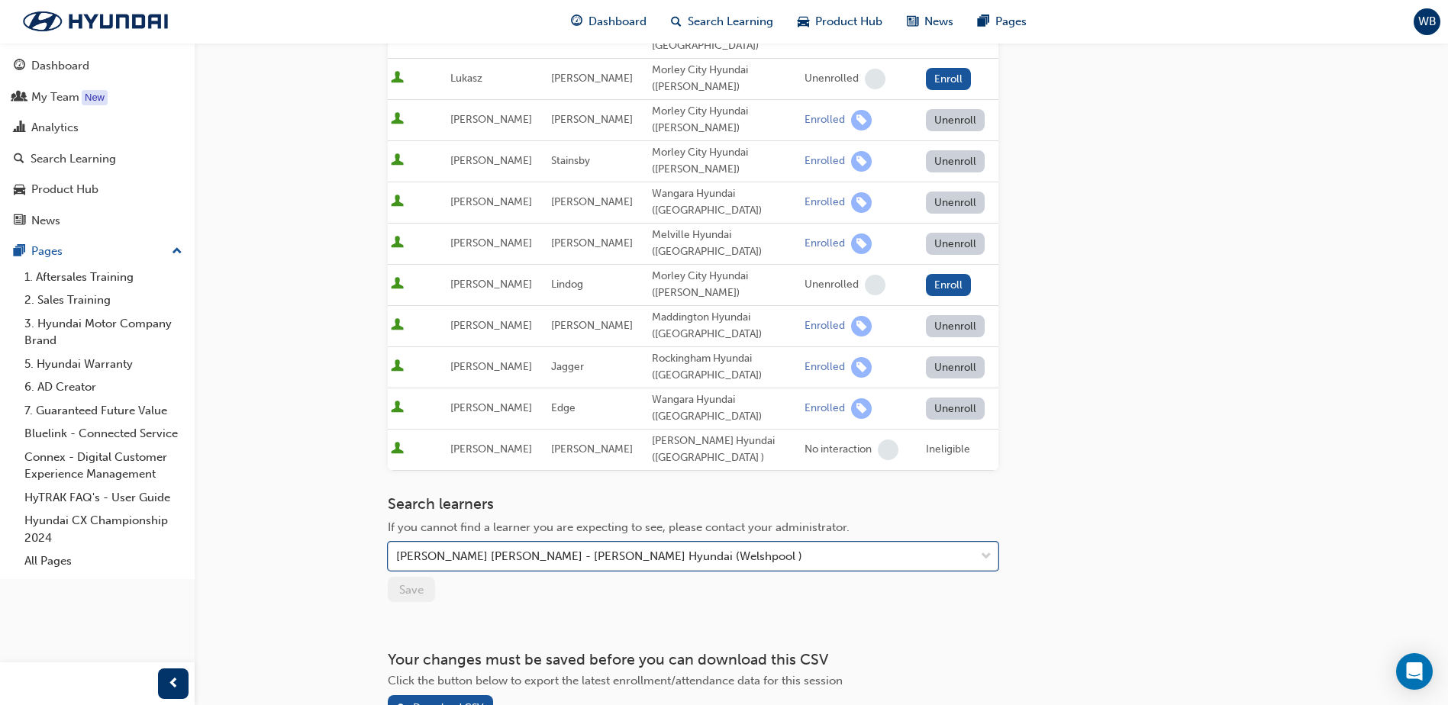
click at [984, 547] on span "down-icon" at bounding box center [986, 557] width 11 height 20
click at [982, 547] on span "down-icon" at bounding box center [986, 557] width 11 height 20
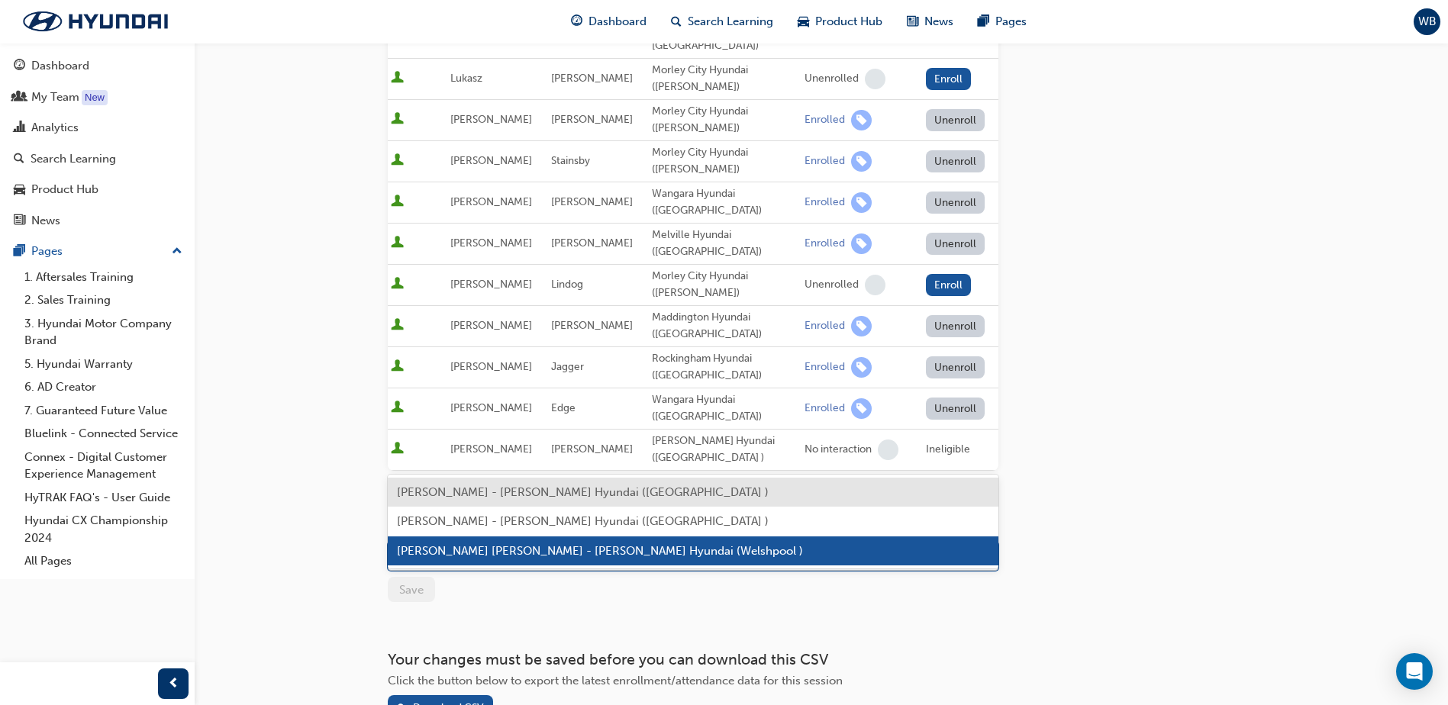
click at [752, 543] on div "Darren Neng - John Hughes Hyundai (Welshpool )" at bounding box center [682, 556] width 586 height 27
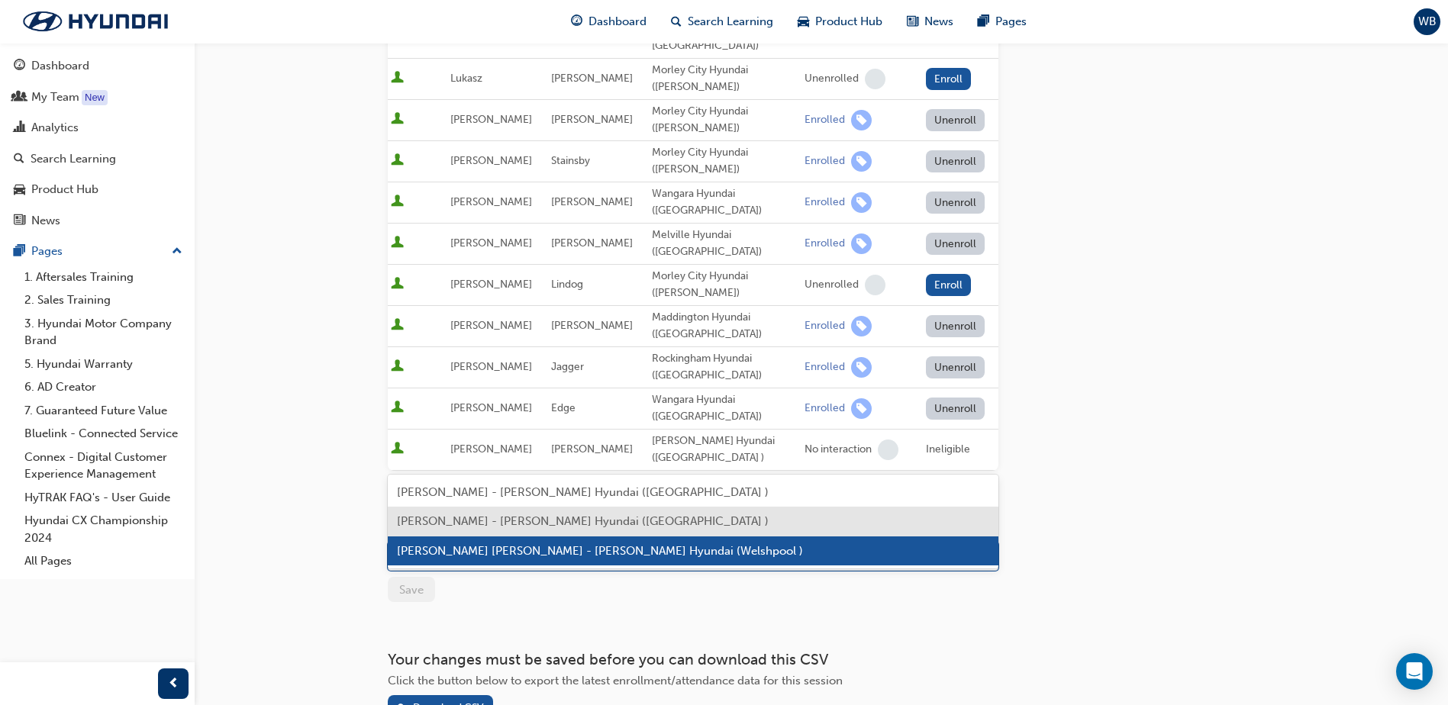
click at [298, 451] on div "Go to session detail page Manage enrollment for All-new PALISADE (LX3) Hybrid -…" at bounding box center [724, 244] width 1448 height 1127
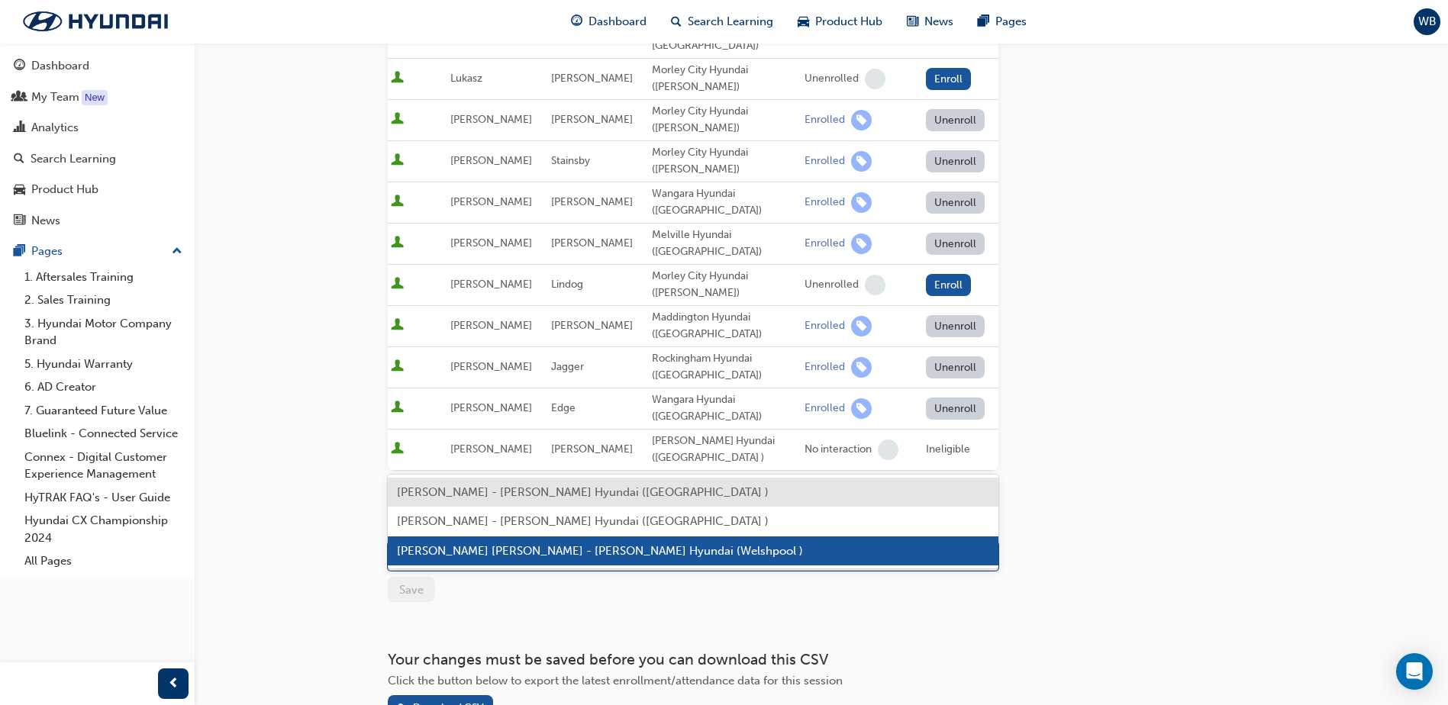
click at [751, 543] on div "Darren Neng - John Hughes Hyundai (Welshpool )" at bounding box center [682, 556] width 586 height 27
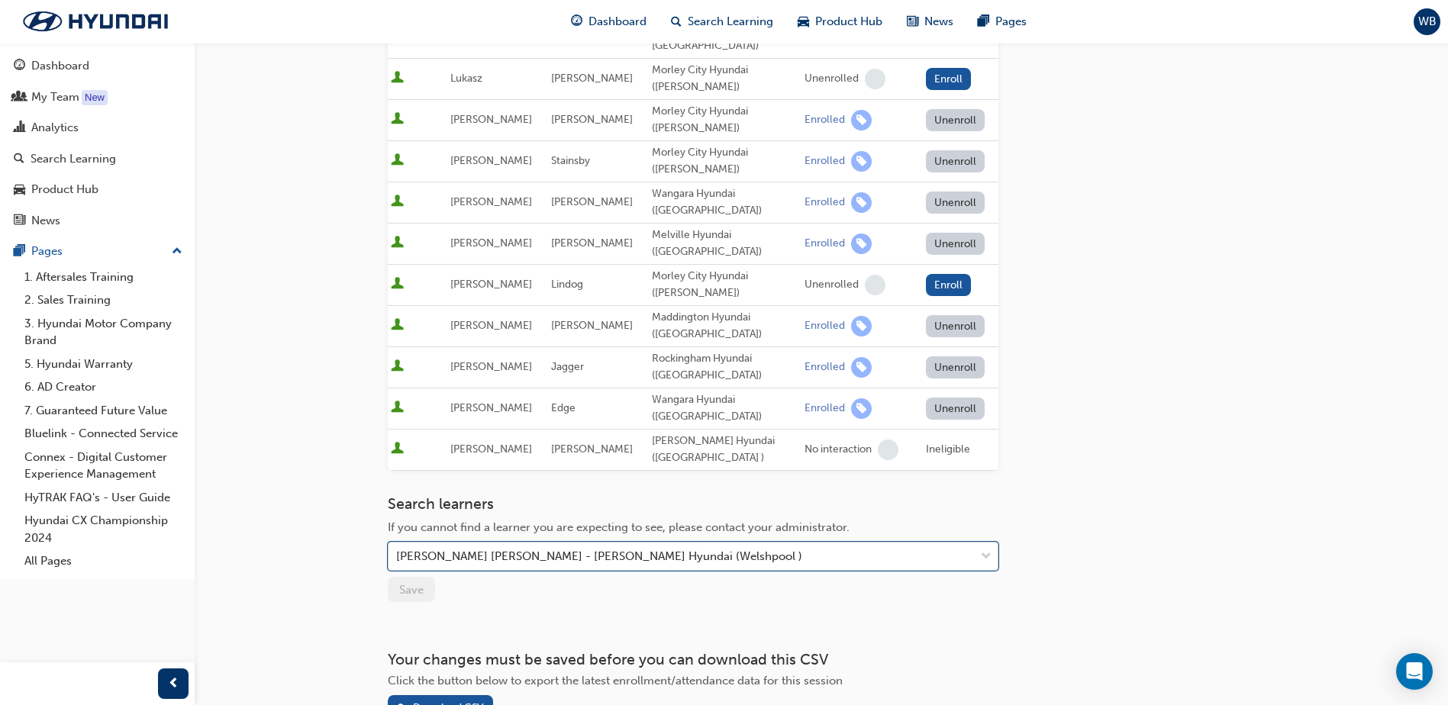
click at [750, 543] on div "Darren Neng - John Hughes Hyundai (Welshpool )" at bounding box center [682, 556] width 586 height 27
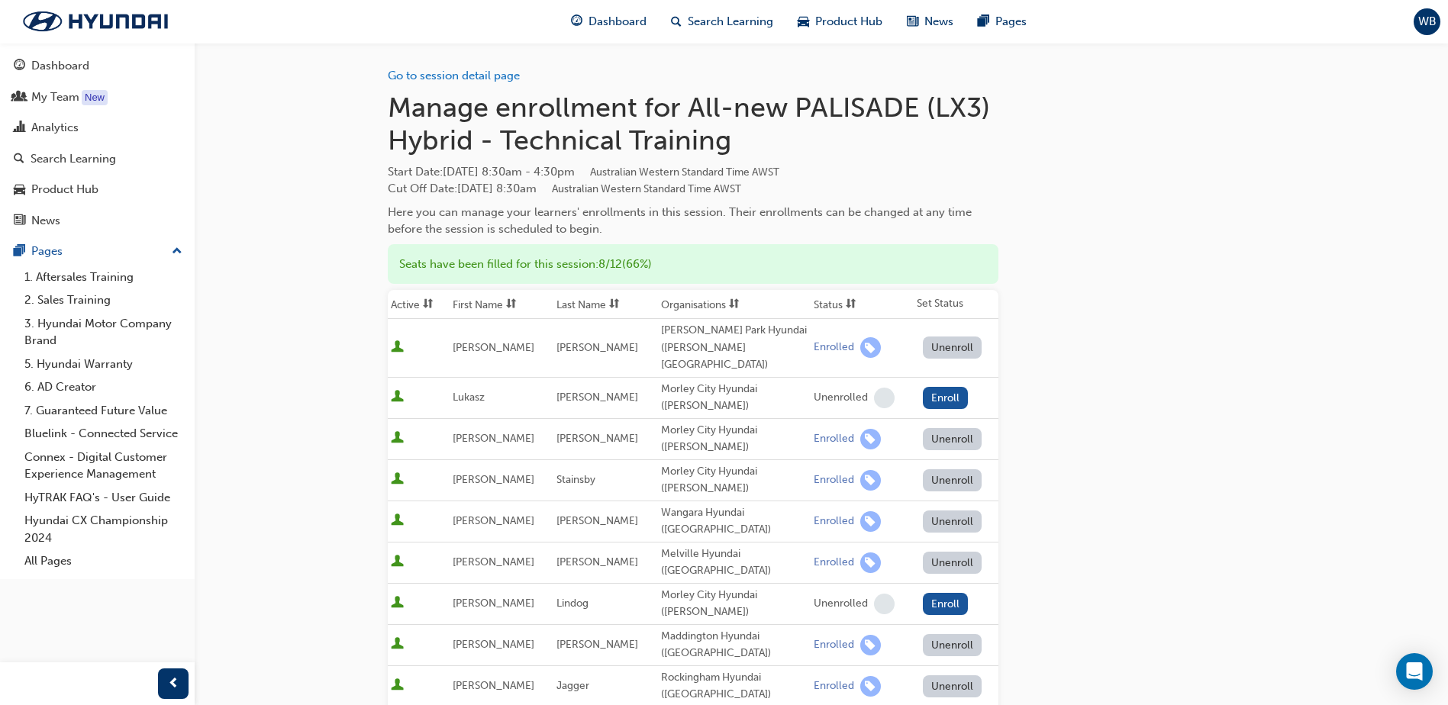
scroll to position [278, 0]
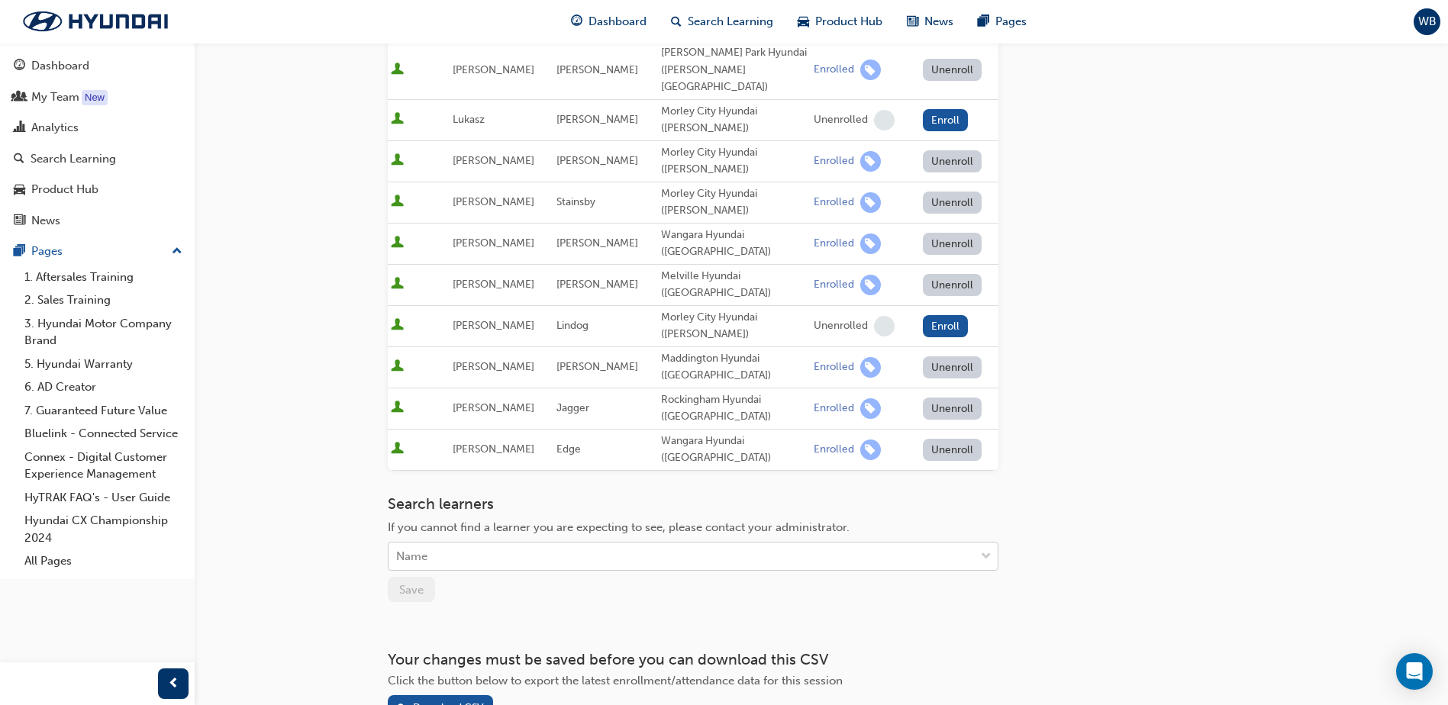
click at [483, 543] on div "Name" at bounding box center [682, 556] width 586 height 27
type input "an"
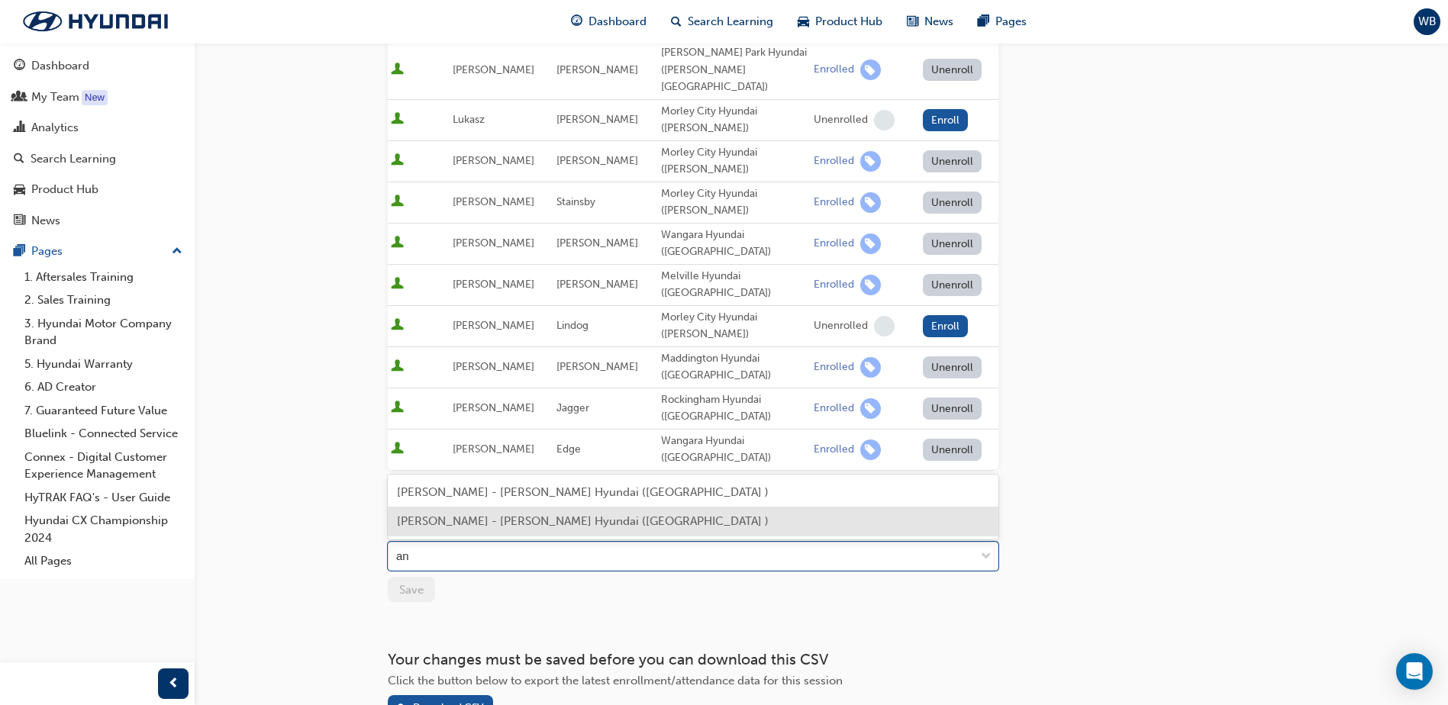
click at [470, 524] on span "[PERSON_NAME] - [PERSON_NAME] Hyundai ([GEOGRAPHIC_DATA] )" at bounding box center [583, 521] width 372 height 14
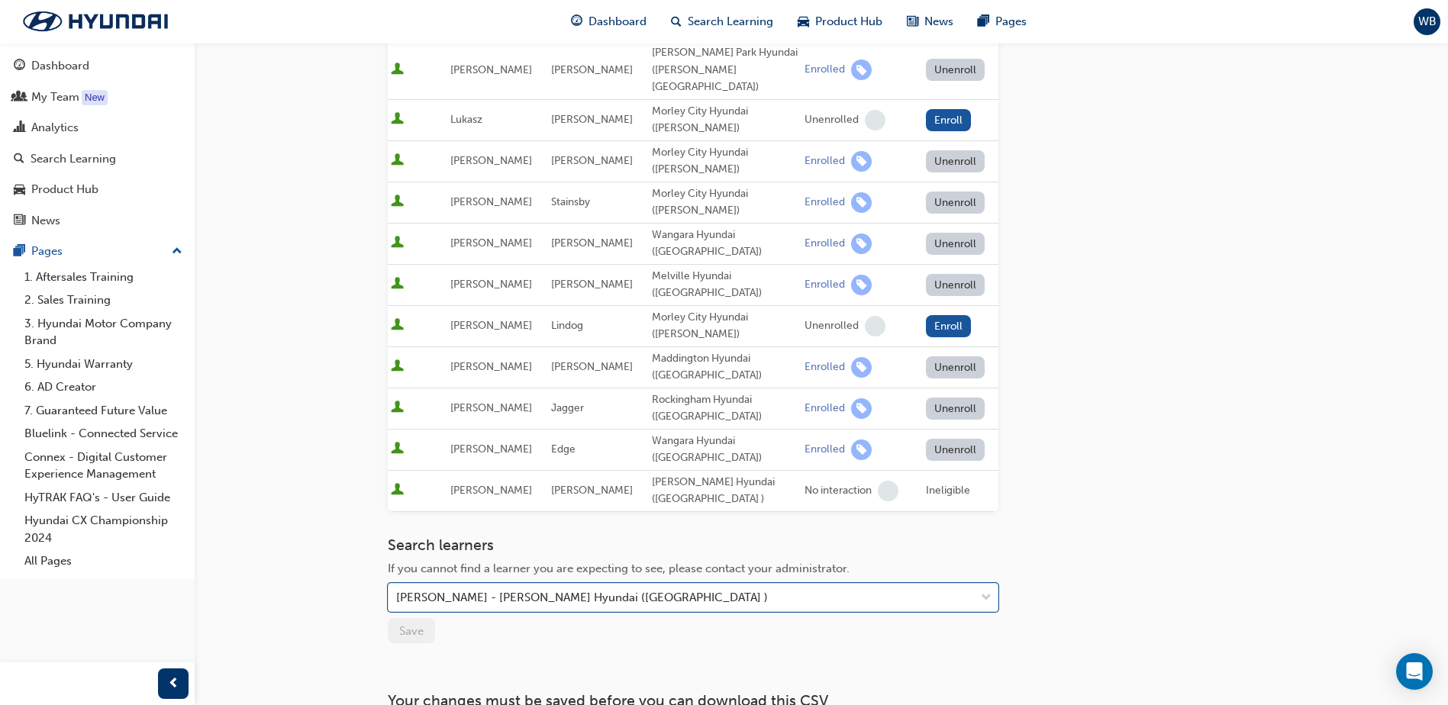
click at [1164, 479] on div "Go to session detail page Manage enrollment for All-new PALISADE (LX3) Hybrid -…" at bounding box center [821, 263] width 867 height 997
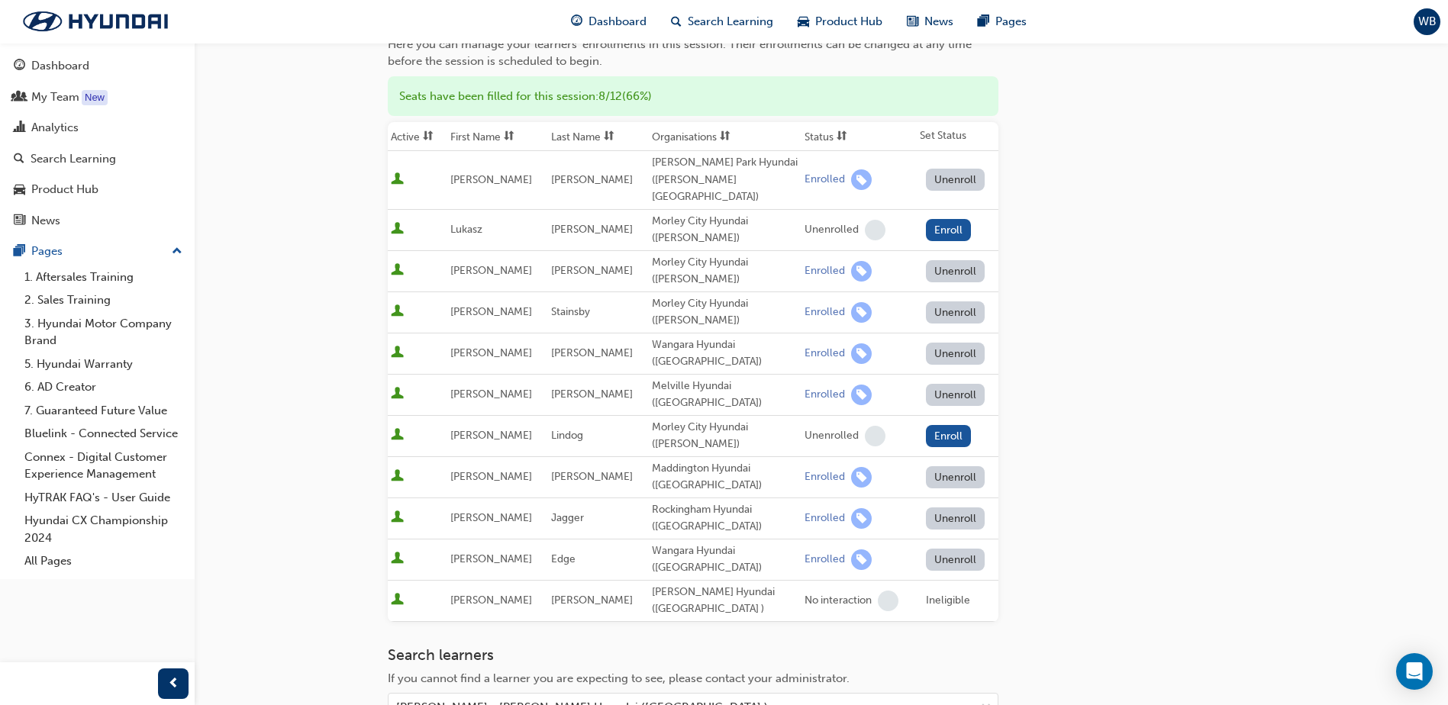
scroll to position [0, 0]
